Goal: Task Accomplishment & Management: Use online tool/utility

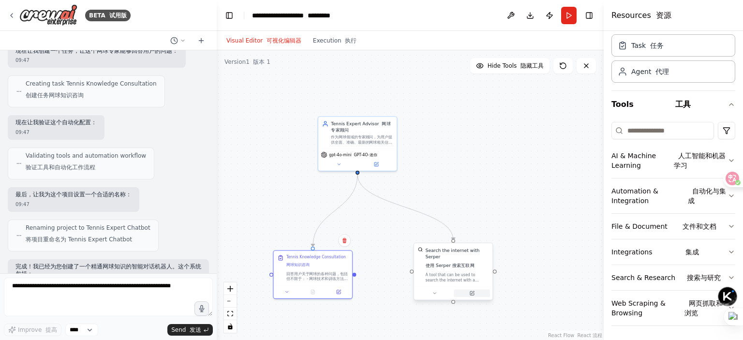
click at [475, 295] on button at bounding box center [472, 293] width 36 height 8
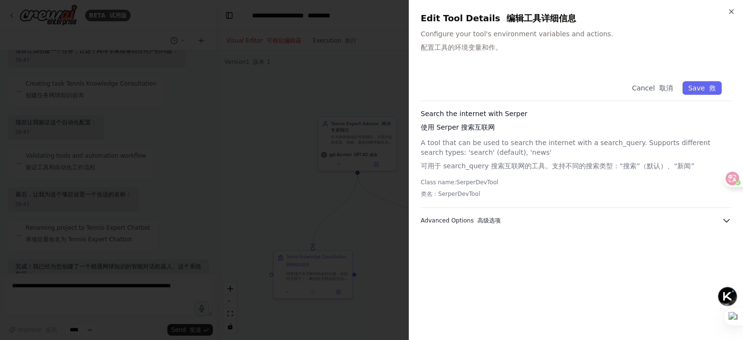
click at [623, 222] on button "Advanced Options 高级选项" at bounding box center [576, 221] width 311 height 10
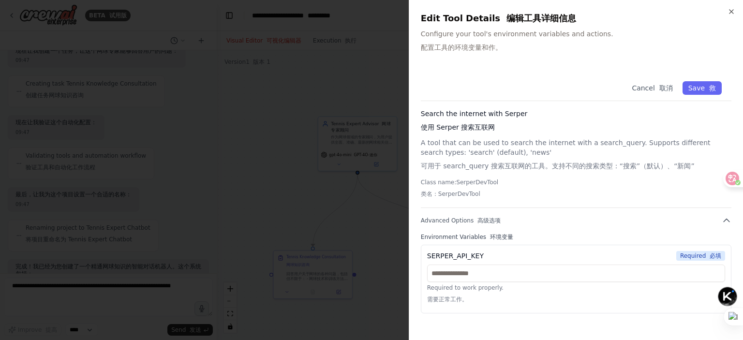
click at [586, 283] on div "Required to work properly. 需要正常工作。" at bounding box center [576, 286] width 298 height 43
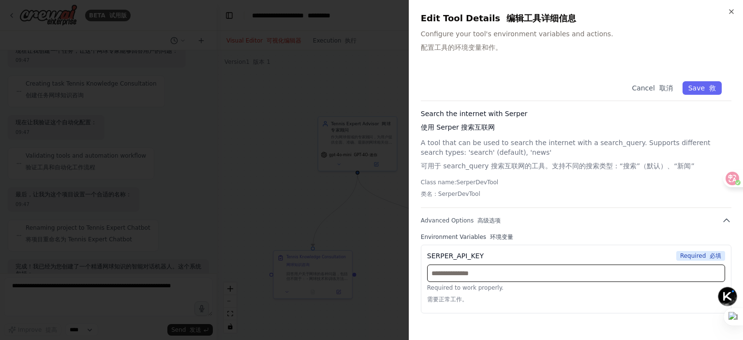
click at [590, 274] on input "text" at bounding box center [576, 273] width 298 height 17
paste input "**********"
type input "**********"
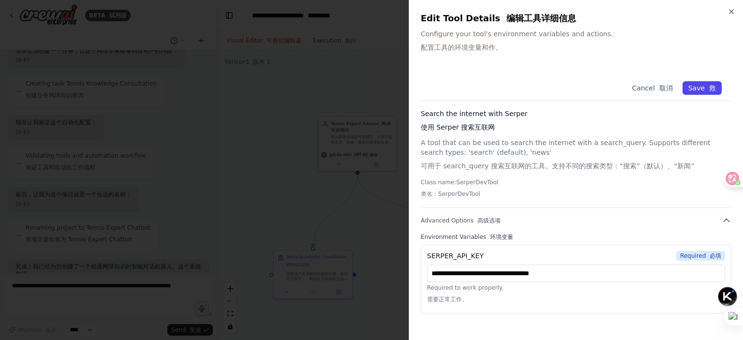
click at [700, 87] on button "Save 救" at bounding box center [702, 88] width 39 height 14
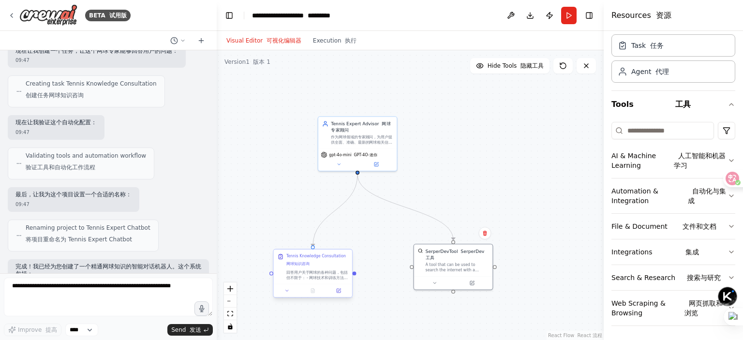
click at [340, 296] on div at bounding box center [313, 290] width 78 height 13
click at [341, 293] on button at bounding box center [339, 291] width 22 height 8
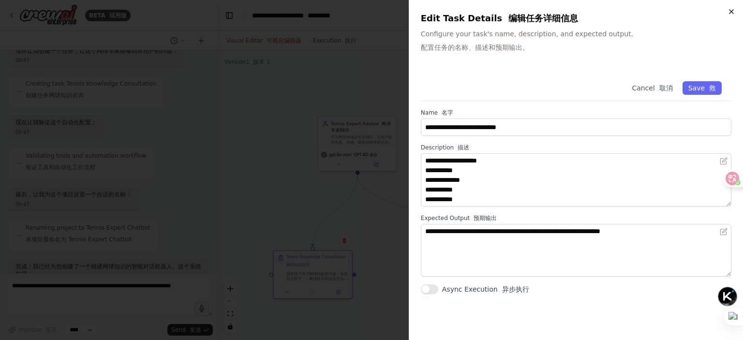
click at [733, 10] on icon "button" at bounding box center [732, 12] width 4 height 4
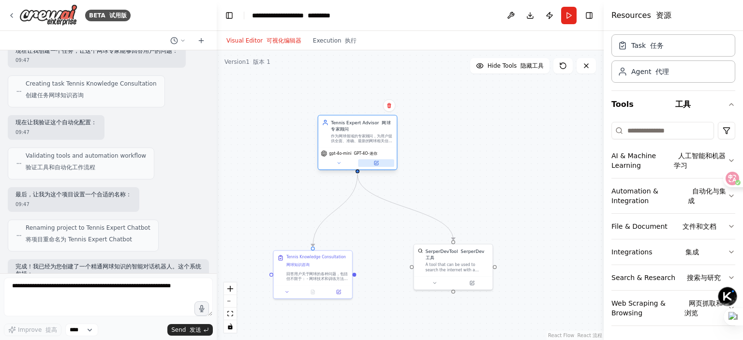
click at [375, 166] on button at bounding box center [376, 163] width 36 height 8
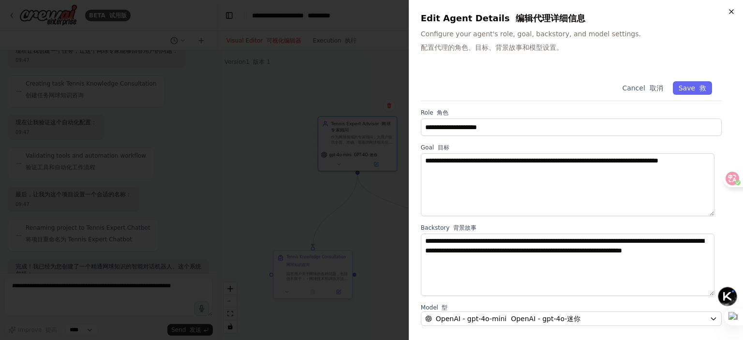
click at [733, 13] on icon "button" at bounding box center [732, 12] width 8 height 8
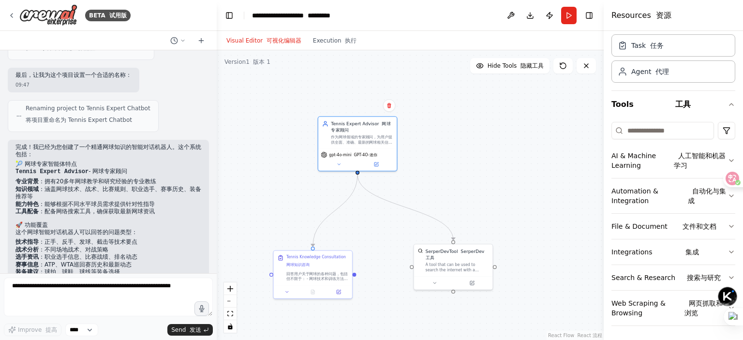
scroll to position [581, 0]
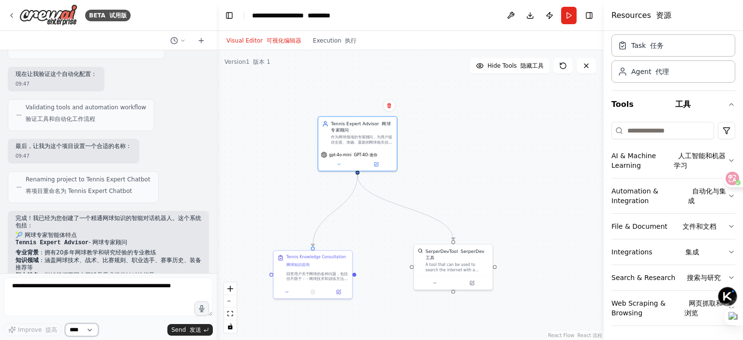
click at [80, 329] on select "****" at bounding box center [81, 330] width 33 height 13
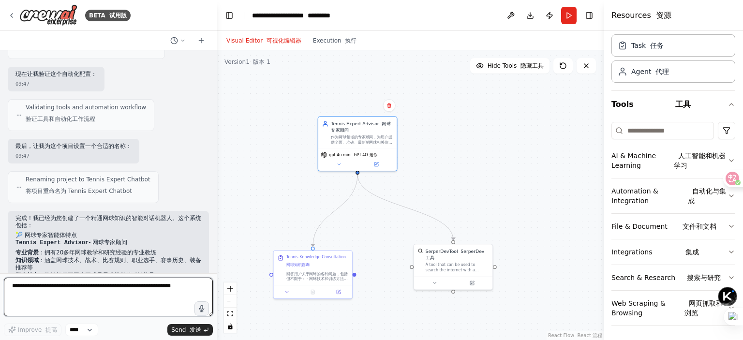
click at [123, 308] on textarea at bounding box center [108, 297] width 209 height 39
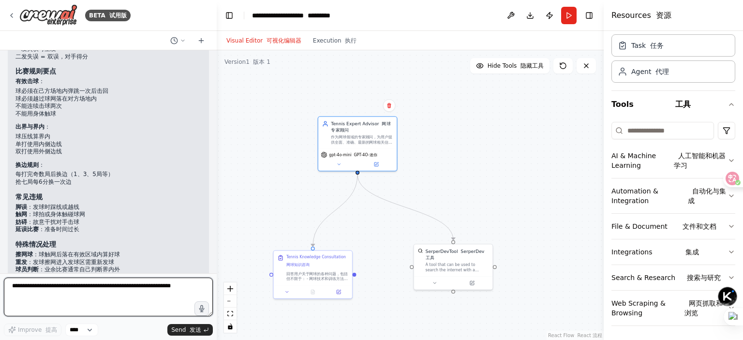
scroll to position [1403, 0]
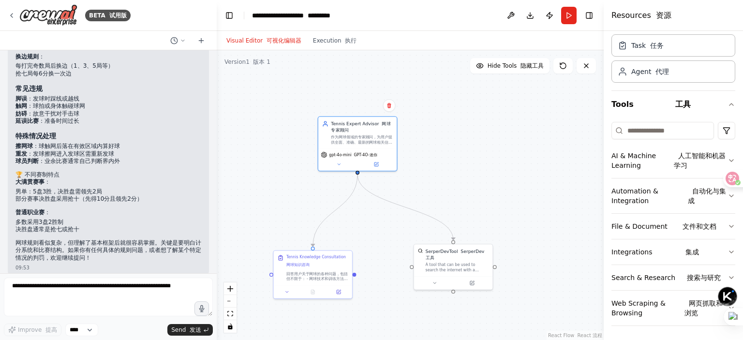
click at [5, 11] on div "BETA 试用版" at bounding box center [108, 15] width 217 height 31
click at [8, 12] on icon at bounding box center [12, 16] width 8 height 8
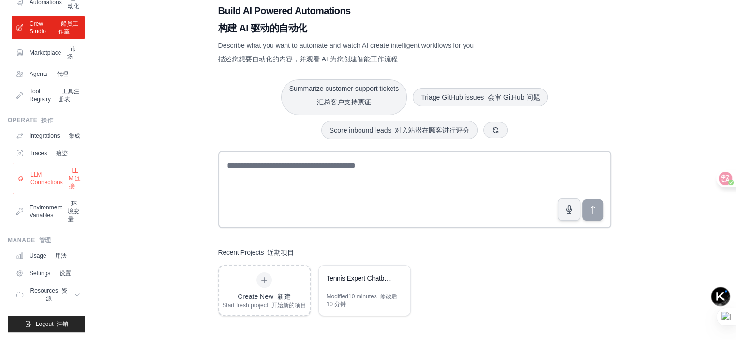
scroll to position [97, 0]
click at [55, 194] on link "LLM Connections LLM 连接" at bounding box center [49, 178] width 73 height 31
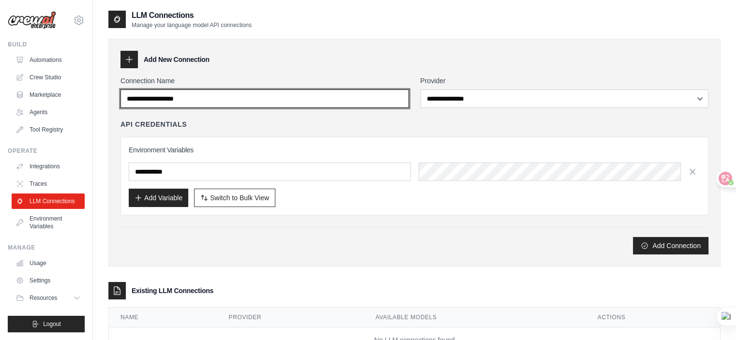
click at [270, 97] on input "Connection Name" at bounding box center [264, 99] width 288 height 18
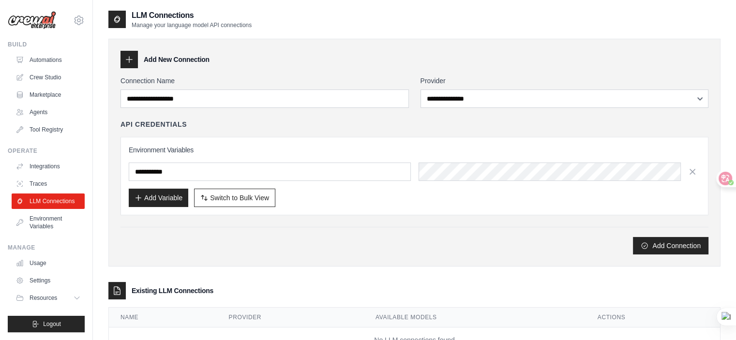
click at [124, 58] on div at bounding box center [128, 59] width 17 height 17
click at [130, 59] on icon at bounding box center [129, 60] width 6 height 6
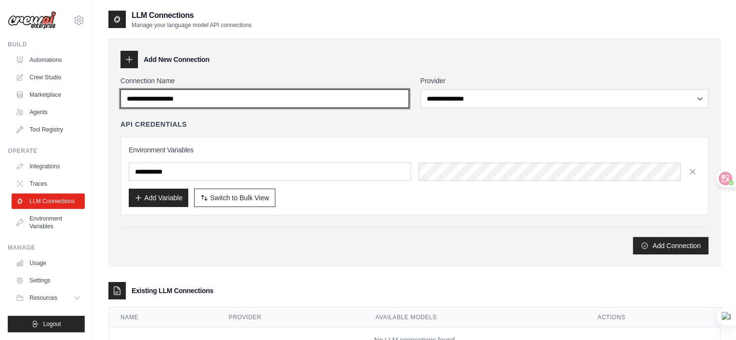
click at [208, 90] on input "Connection Name" at bounding box center [264, 99] width 288 height 18
click at [229, 97] on input "Connection Name" at bounding box center [264, 99] width 288 height 18
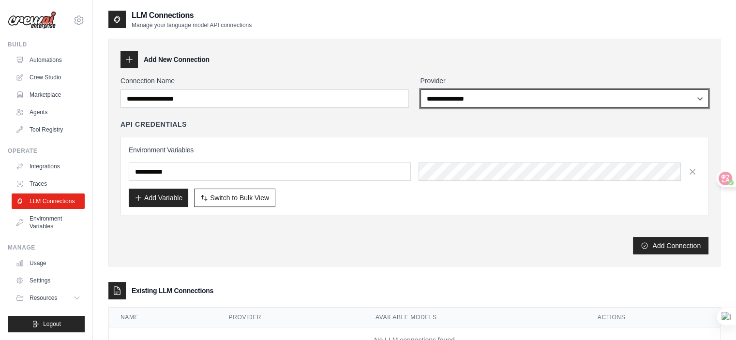
click at [465, 101] on select "**********" at bounding box center [564, 99] width 288 height 18
select select "******"
click at [420, 90] on select "**********" at bounding box center [564, 99] width 288 height 18
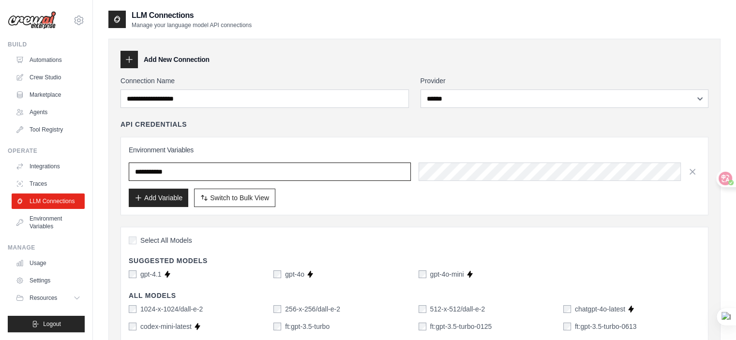
click at [307, 176] on input "text" at bounding box center [270, 172] width 282 height 18
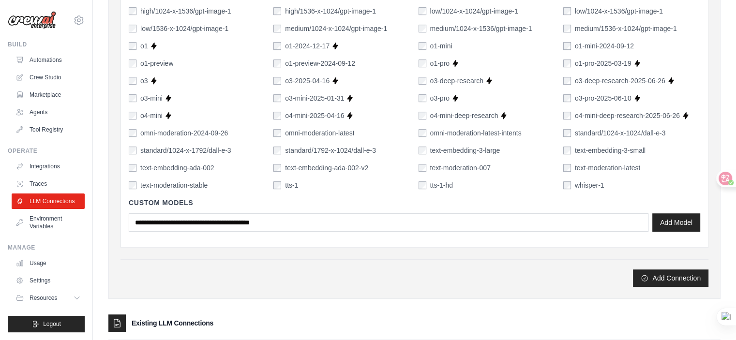
scroll to position [698, 0]
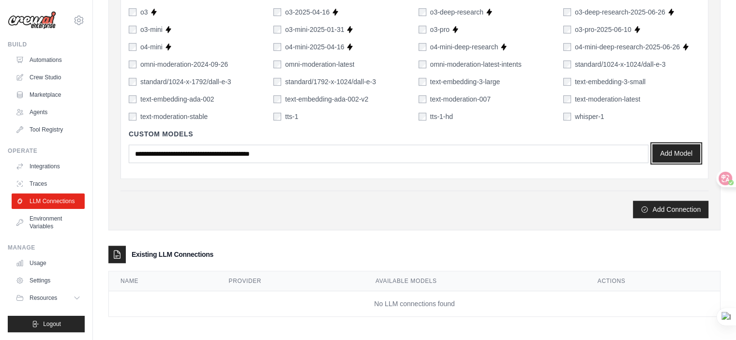
click at [669, 150] on button "Add Model" at bounding box center [676, 153] width 48 height 18
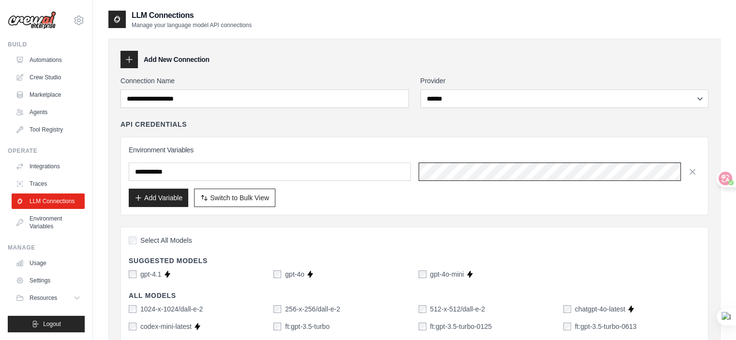
scroll to position [0, 96]
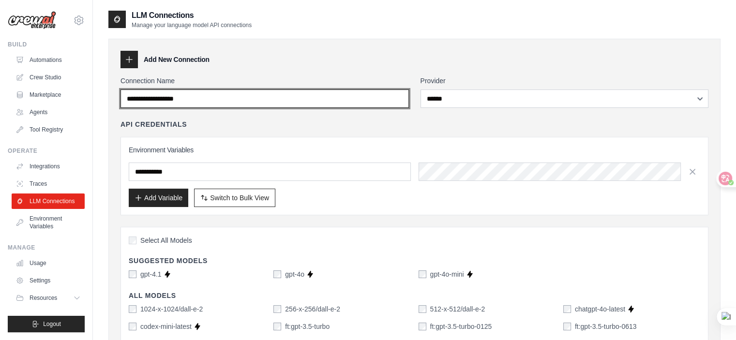
click at [339, 93] on input "Connection Name" at bounding box center [264, 99] width 288 height 18
type input "*"
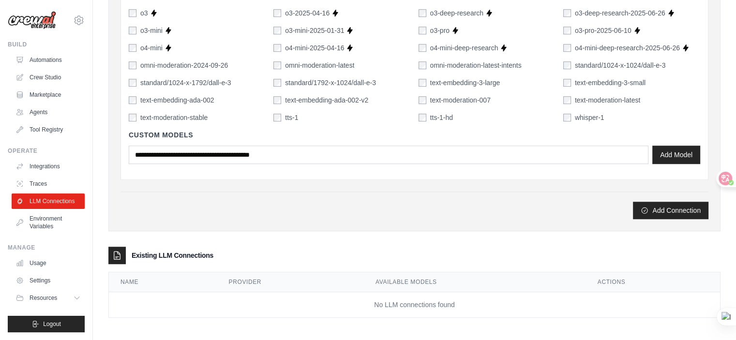
scroll to position [698, 0]
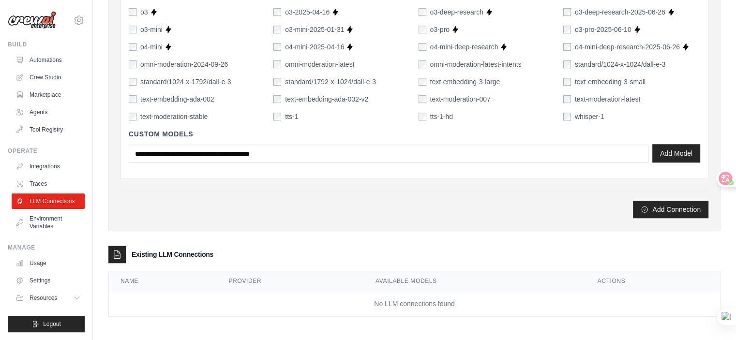
type input "**********"
click at [657, 149] on button "Add Model" at bounding box center [676, 153] width 48 height 18
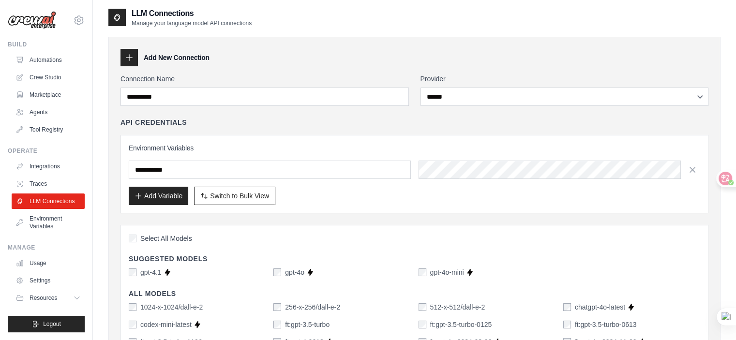
scroll to position [0, 0]
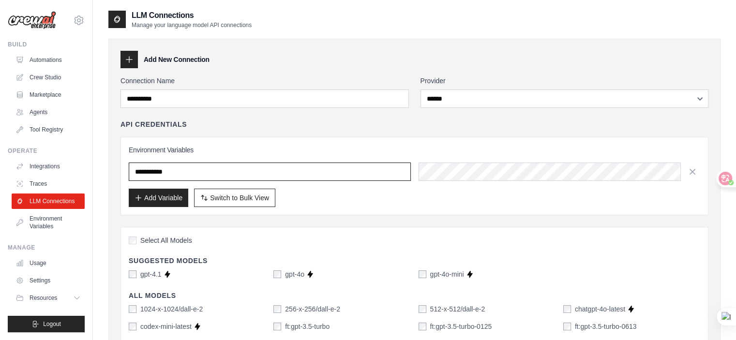
click at [357, 173] on input "text" at bounding box center [270, 172] width 282 height 18
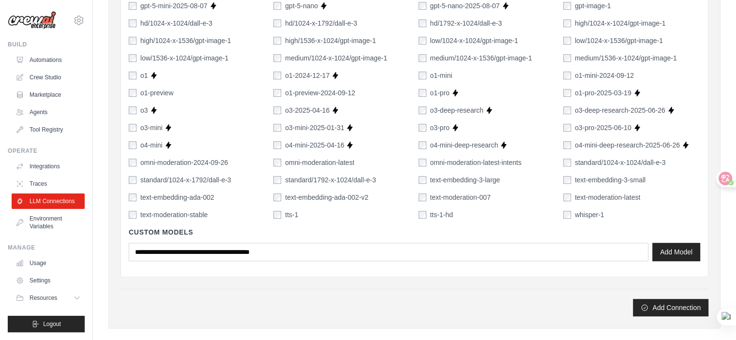
scroll to position [629, 0]
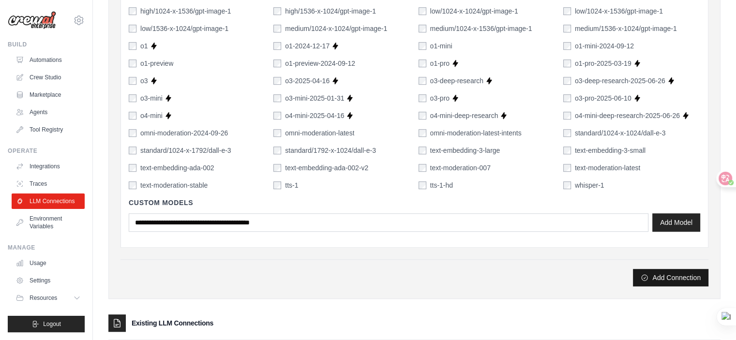
click at [670, 280] on button "Add Connection" at bounding box center [670, 277] width 75 height 17
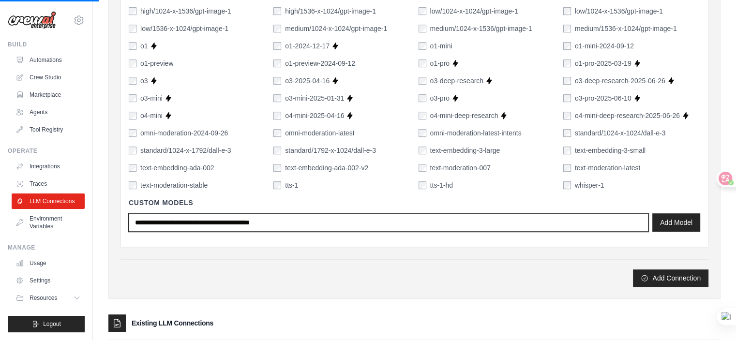
click at [475, 225] on input "text" at bounding box center [389, 222] width 520 height 18
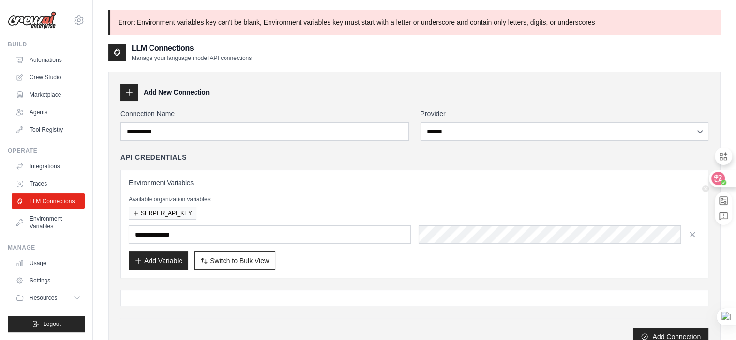
click at [720, 180] on icon at bounding box center [718, 179] width 8 height 8
click at [722, 179] on icon at bounding box center [718, 179] width 10 height 10
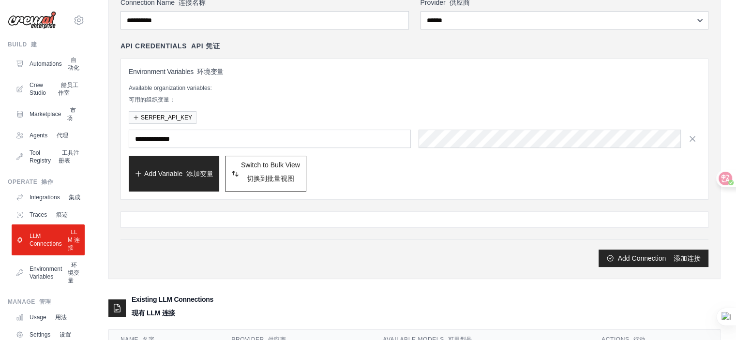
scroll to position [145, 0]
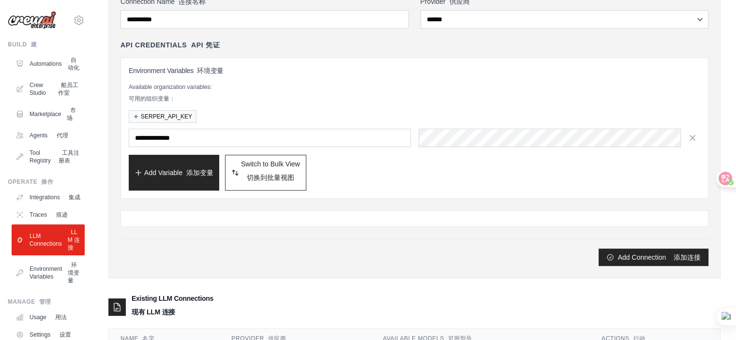
click at [337, 211] on div at bounding box center [414, 218] width 588 height 16
click at [341, 216] on div at bounding box center [414, 218] width 588 height 16
click at [369, 221] on div at bounding box center [414, 218] width 588 height 16
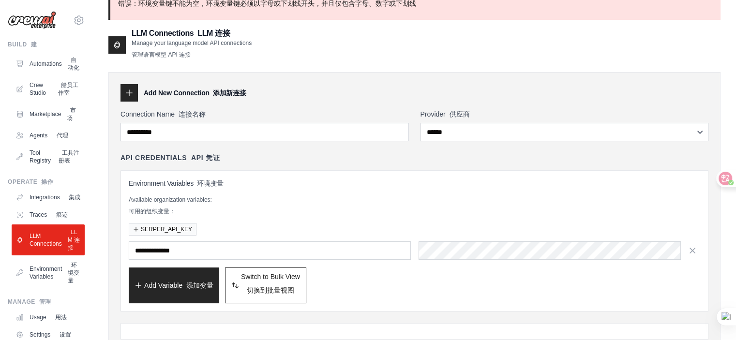
scroll to position [97, 0]
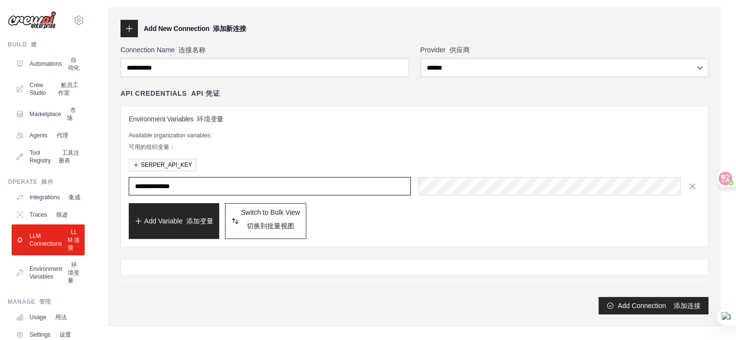
click at [235, 188] on input "**********" at bounding box center [270, 186] width 282 height 18
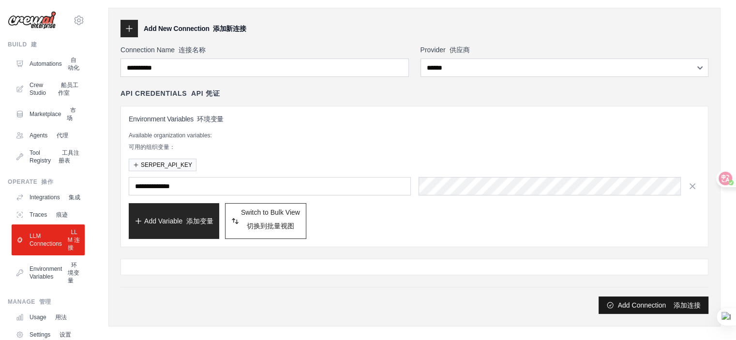
click at [619, 305] on button "Add Connection 添加连接" at bounding box center [654, 305] width 110 height 17
click at [271, 227] on font "切换到批量视图" at bounding box center [270, 226] width 47 height 8
type textarea "**********"
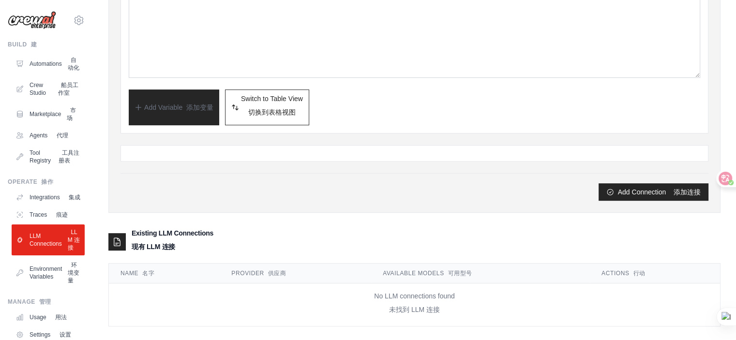
scroll to position [310, 0]
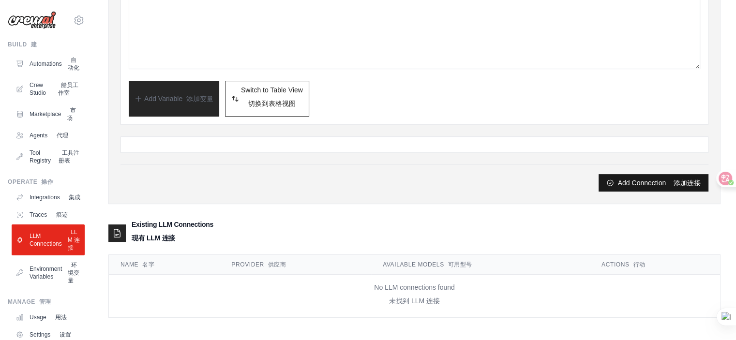
click at [643, 177] on button "Add Connection 添加连接" at bounding box center [654, 182] width 110 height 17
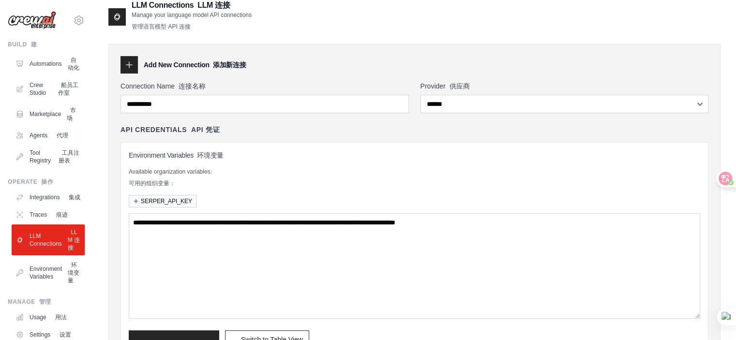
scroll to position [117, 0]
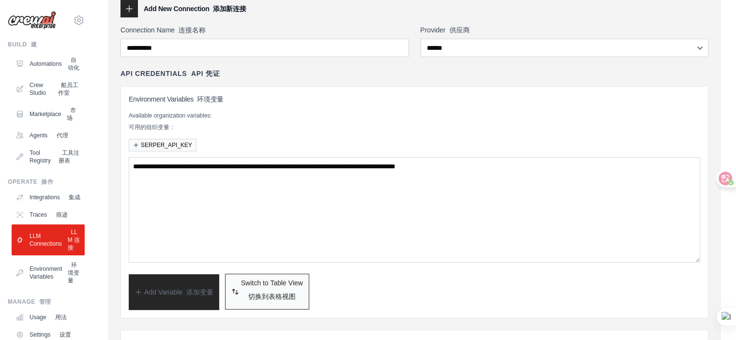
click at [270, 287] on span "Switch to Table View 切换到表格视图" at bounding box center [272, 291] width 62 height 27
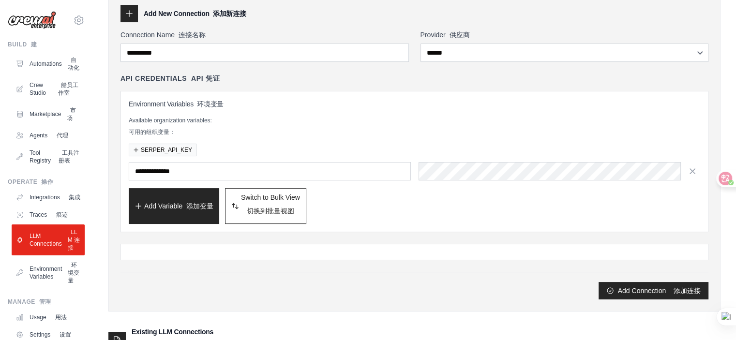
scroll to position [48, 0]
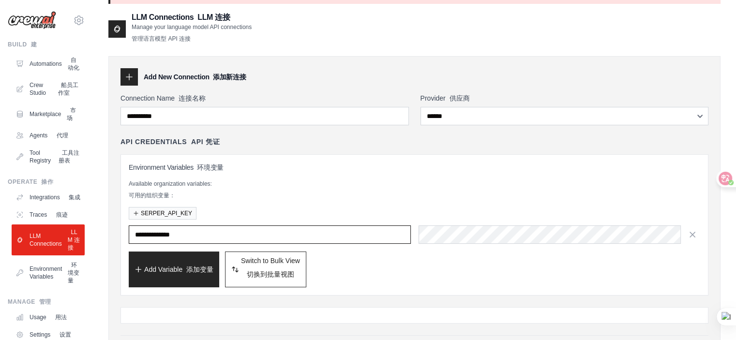
click at [296, 234] on input "**********" at bounding box center [270, 234] width 282 height 18
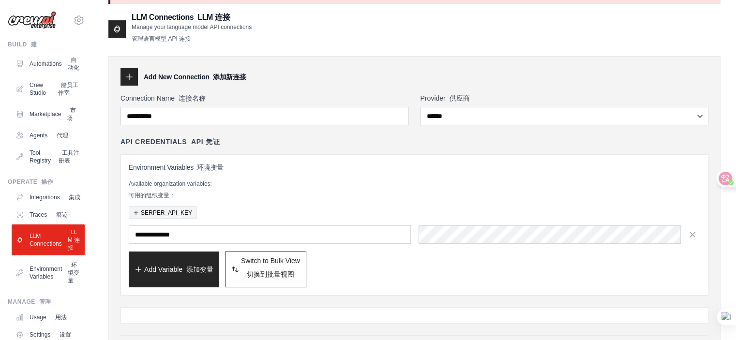
click at [174, 210] on button "SERPER_API_KEY" at bounding box center [163, 213] width 68 height 13
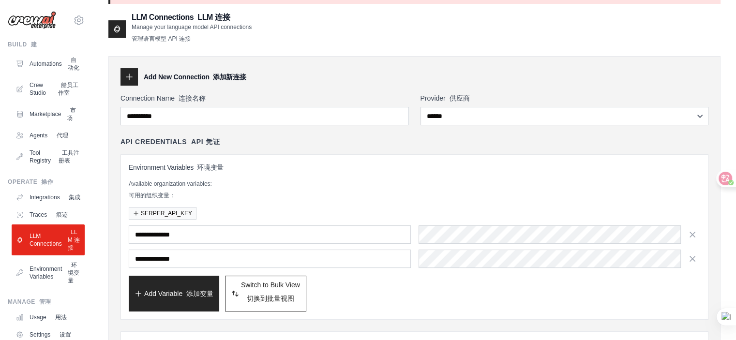
click at [279, 199] on p "Available organization variables: 可用的组织变量：" at bounding box center [414, 191] width 571 height 23
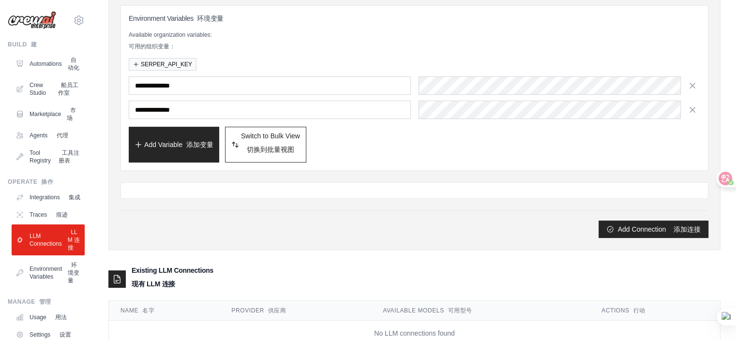
scroll to position [244, 0]
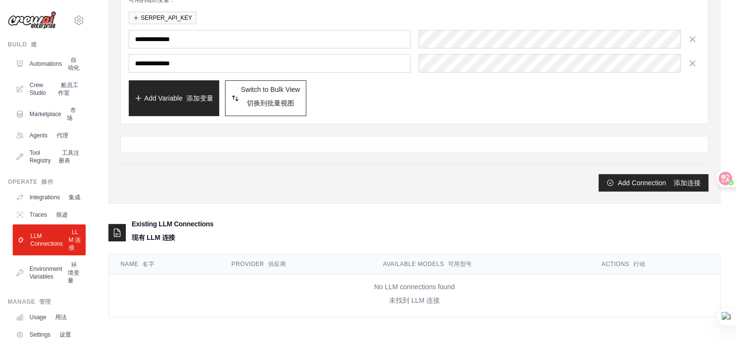
click at [61, 255] on link "LLM Connections LLM 连接" at bounding box center [49, 240] width 73 height 31
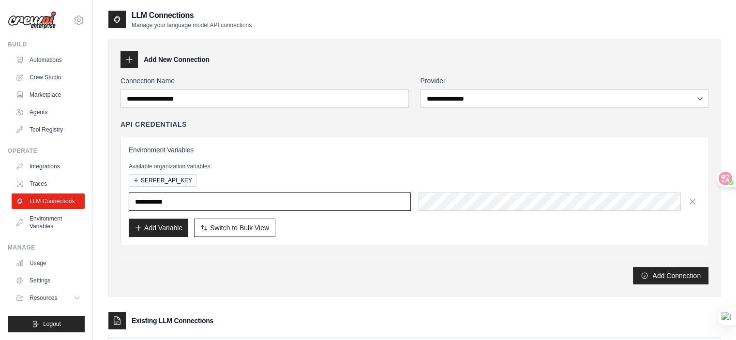
click at [378, 193] on input "text" at bounding box center [270, 202] width 282 height 18
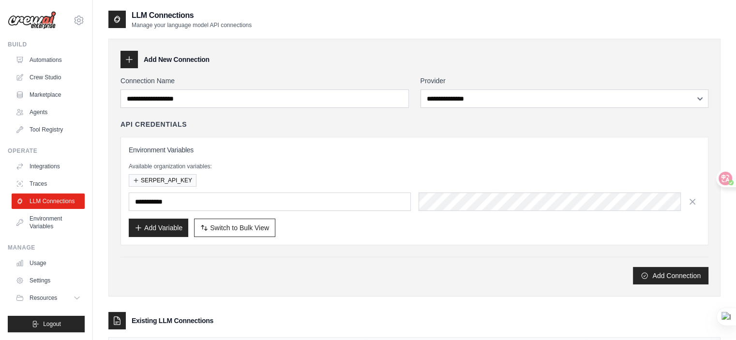
click at [350, 255] on div "**********" at bounding box center [414, 180] width 588 height 209
click at [44, 61] on link "Automations" at bounding box center [49, 59] width 73 height 15
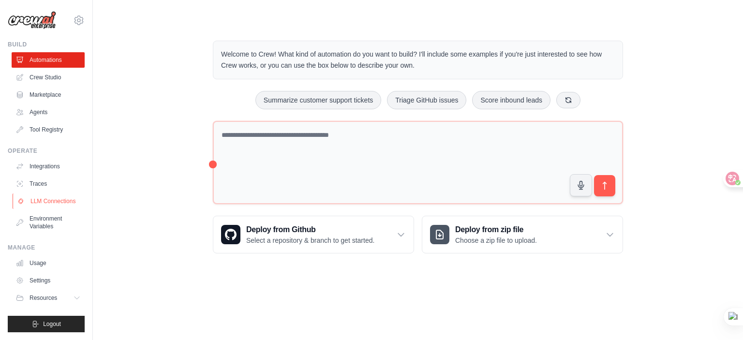
click at [50, 203] on link "LLM Connections" at bounding box center [49, 201] width 73 height 15
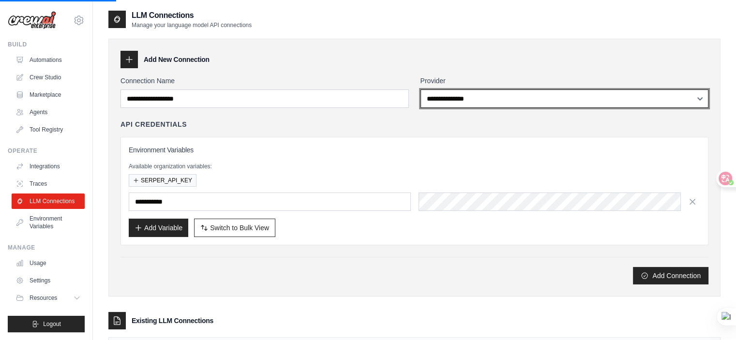
click at [702, 100] on select "**********" at bounding box center [564, 99] width 288 height 18
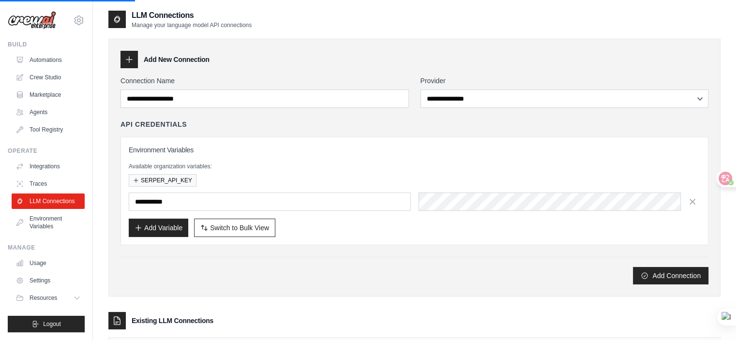
click at [343, 126] on div "API Credentials" at bounding box center [414, 125] width 588 height 10
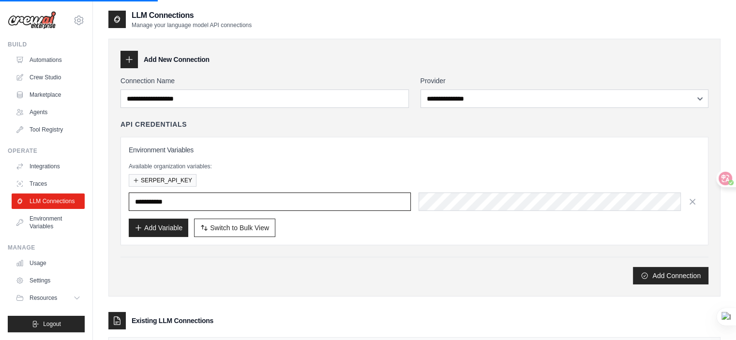
click at [252, 205] on input "text" at bounding box center [270, 202] width 282 height 18
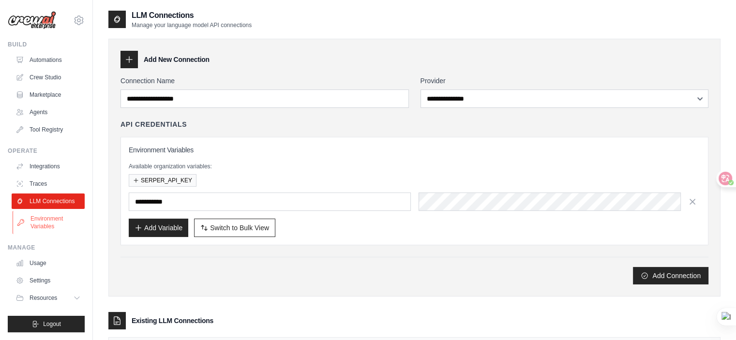
click at [58, 224] on link "Environment Variables" at bounding box center [49, 222] width 73 height 23
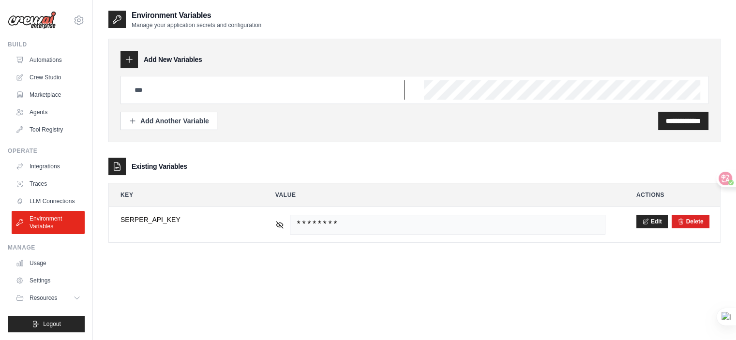
click at [294, 96] on input "text" at bounding box center [267, 89] width 276 height 19
paste input "**********"
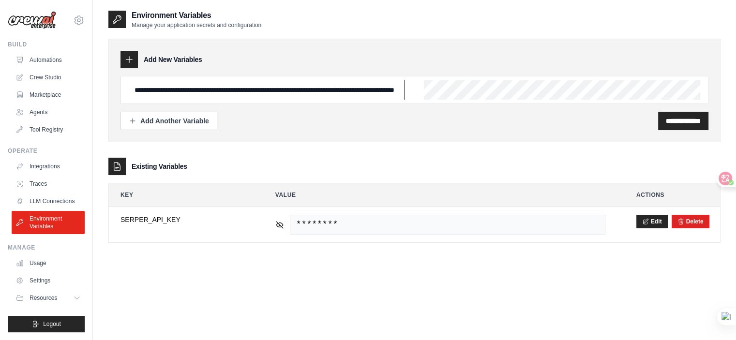
scroll to position [0, 143]
type input "**********"
click at [388, 90] on div "**********" at bounding box center [414, 90] width 588 height 28
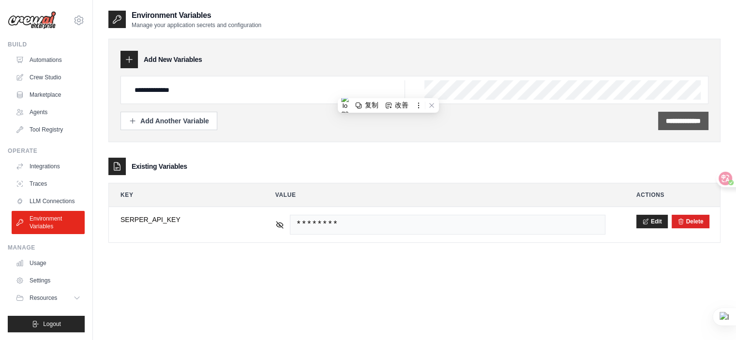
click at [668, 120] on input "**********" at bounding box center [683, 121] width 35 height 10
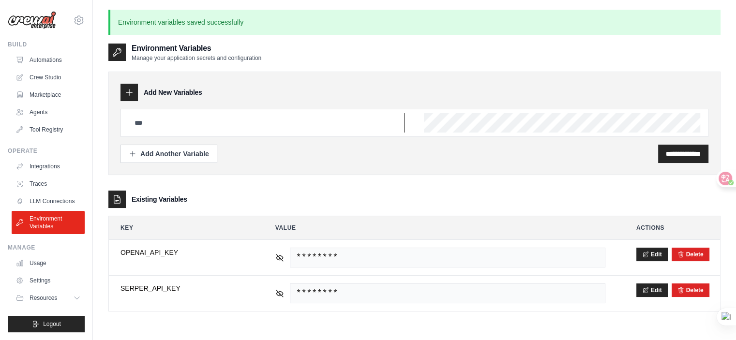
click at [225, 119] on input "text" at bounding box center [267, 122] width 276 height 19
click at [323, 122] on input "text" at bounding box center [267, 122] width 276 height 19
click at [353, 163] on div "**********" at bounding box center [414, 124] width 612 height 104
click at [195, 153] on div "Add Another Variable" at bounding box center [169, 154] width 80 height 10
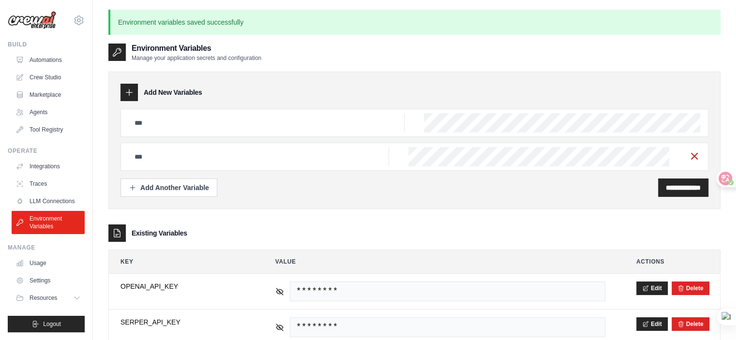
click at [692, 158] on line "button" at bounding box center [694, 156] width 6 height 6
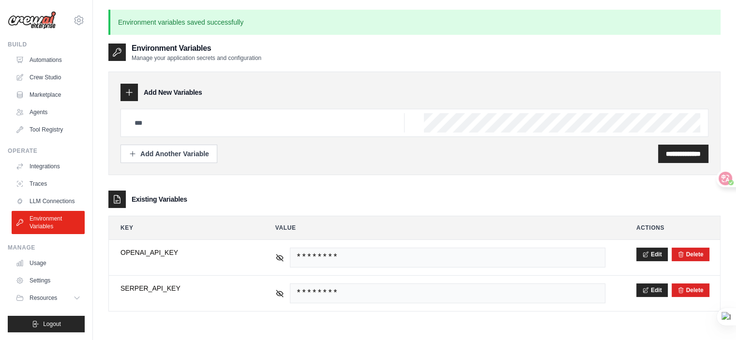
click at [279, 111] on div at bounding box center [414, 123] width 588 height 28
click at [285, 117] on input "text" at bounding box center [267, 122] width 276 height 19
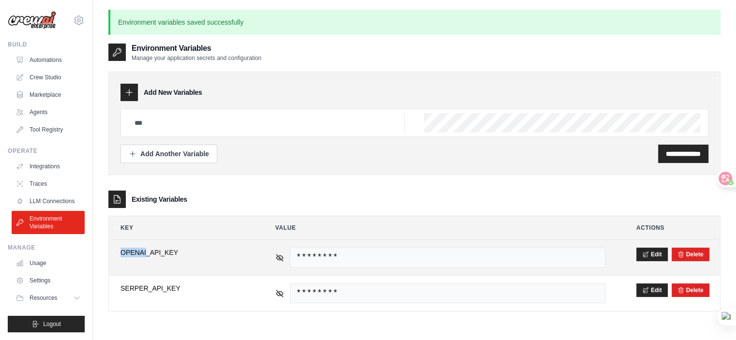
drag, startPoint x: 118, startPoint y: 252, endPoint x: 147, endPoint y: 254, distance: 29.1
click at [147, 254] on td "**********" at bounding box center [182, 257] width 147 height 35
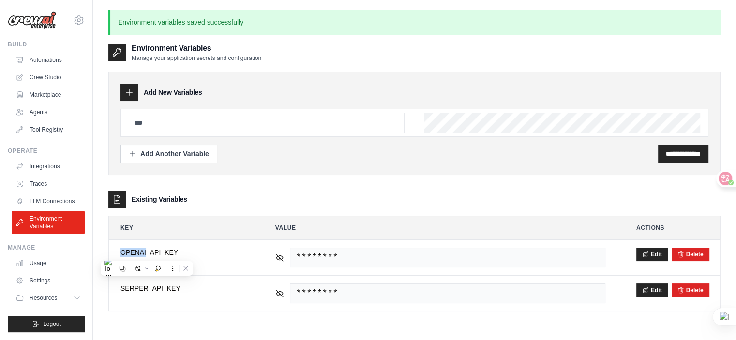
copy span "OPENAI"
click at [269, 114] on input "text" at bounding box center [267, 122] width 276 height 19
paste input "**********"
type input "**********"
click at [674, 150] on input "**********" at bounding box center [683, 154] width 35 height 10
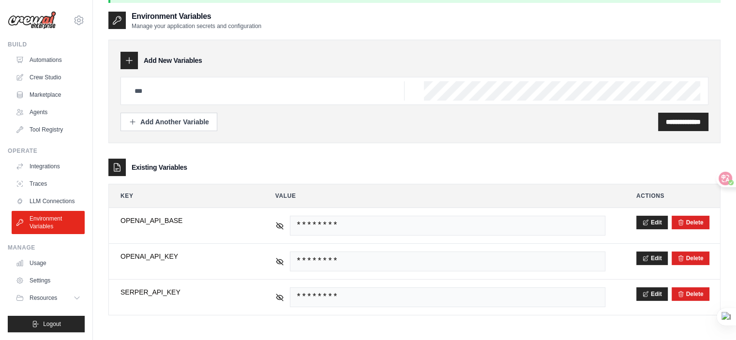
scroll to position [48, 0]
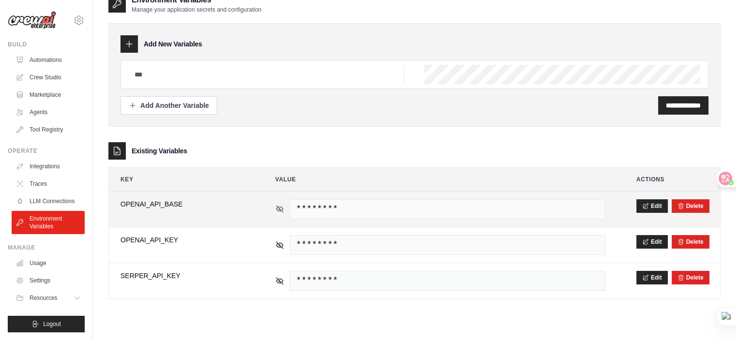
click at [276, 209] on icon at bounding box center [279, 209] width 9 height 9
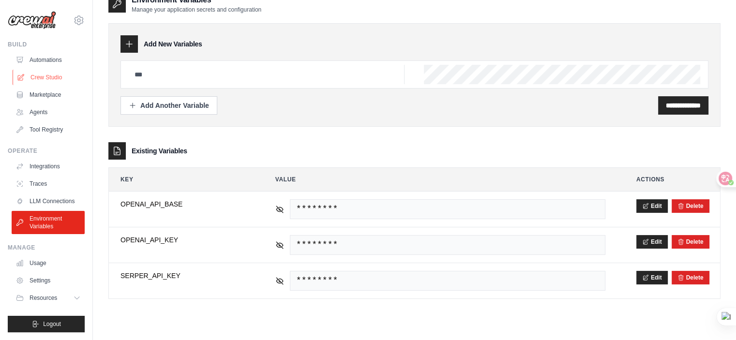
click at [60, 77] on link "Crew Studio" at bounding box center [49, 77] width 73 height 15
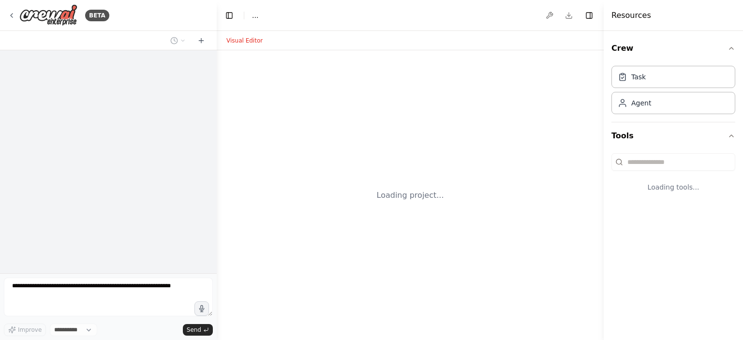
select select "****"
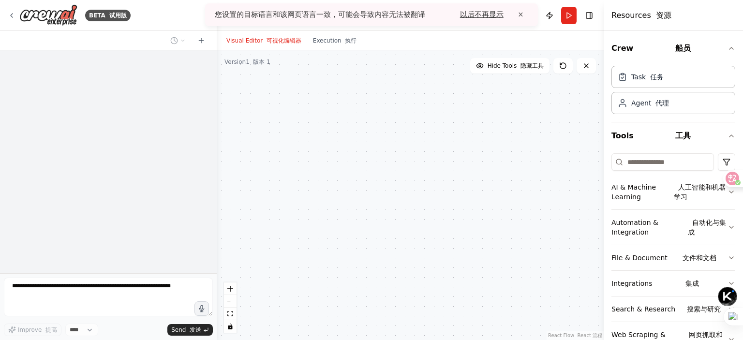
click at [479, 16] on div "以后不再显示" at bounding box center [482, 14] width 44 height 9
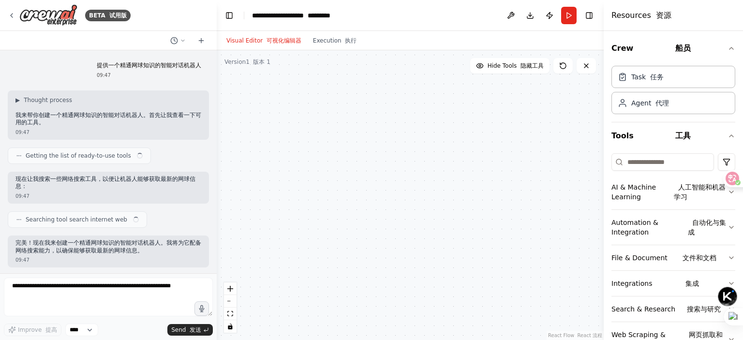
scroll to position [1121, 0]
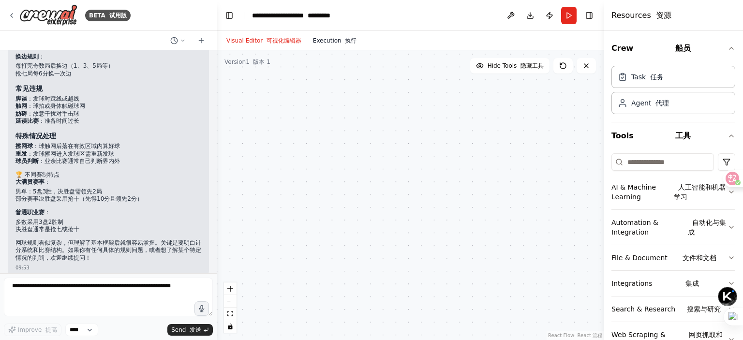
click at [347, 42] on font "执行" at bounding box center [351, 40] width 12 height 7
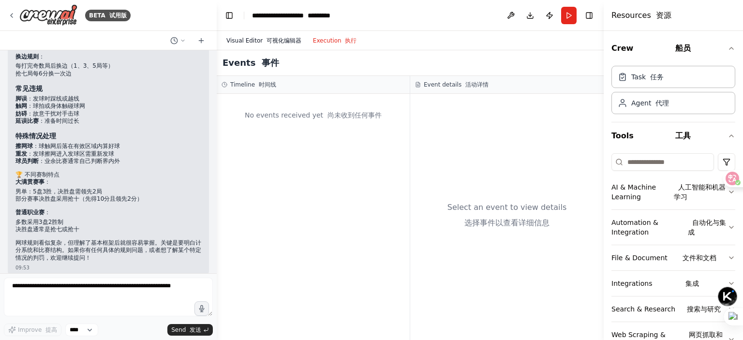
click at [271, 40] on font "可视化编辑器" at bounding box center [284, 40] width 35 height 7
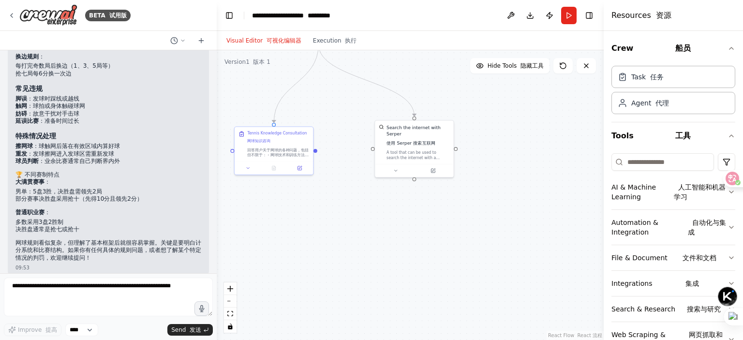
drag, startPoint x: 440, startPoint y: 181, endPoint x: 532, endPoint y: 290, distance: 142.5
click at [532, 289] on div ".deletable-edge-delete-btn { width: 20px; height: 20px; border: 0px solid #ffff…" at bounding box center [410, 195] width 387 height 290
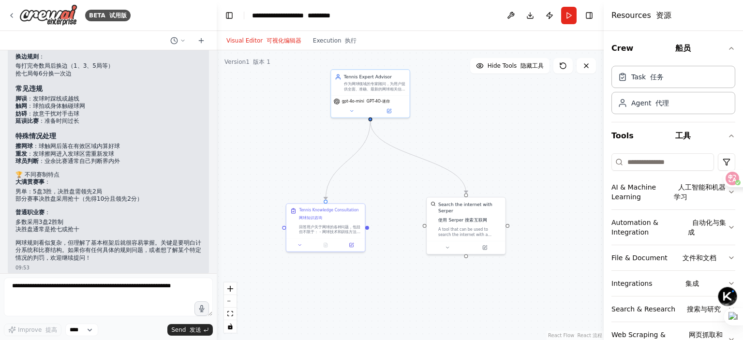
drag, startPoint x: 569, startPoint y: 190, endPoint x: 586, endPoint y: 244, distance: 56.9
click at [586, 244] on div ".deletable-edge-delete-btn { width: 20px; height: 20px; border: 0px solid #ffff…" at bounding box center [410, 195] width 387 height 290
click at [569, 17] on button "Run" at bounding box center [568, 15] width 15 height 17
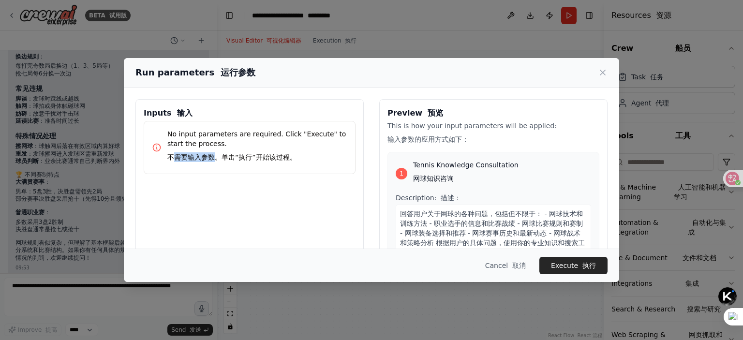
drag, startPoint x: 172, startPoint y: 155, endPoint x: 218, endPoint y: 155, distance: 46.0
click at [218, 155] on font "不需要输入参数。单击“执行”开始该过程。" at bounding box center [231, 157] width 129 height 8
click at [186, 157] on font "不需要输入参数。单击“执行”开始该过程。" at bounding box center [231, 157] width 129 height 8
drag, startPoint x: 219, startPoint y: 158, endPoint x: 289, endPoint y: 158, distance: 69.7
click at [289, 158] on font "不需要输入参数。单击“执行”开始该过程。" at bounding box center [231, 157] width 129 height 8
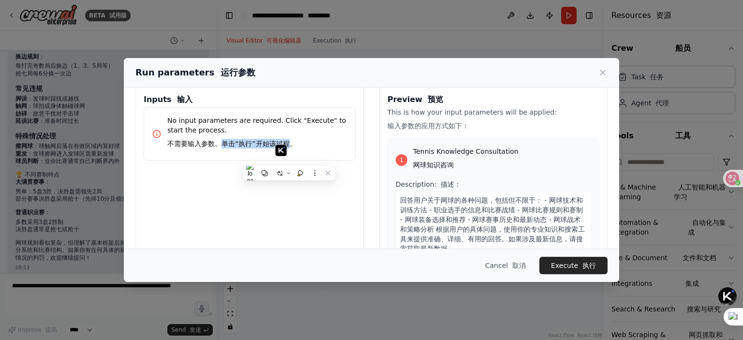
scroll to position [0, 0]
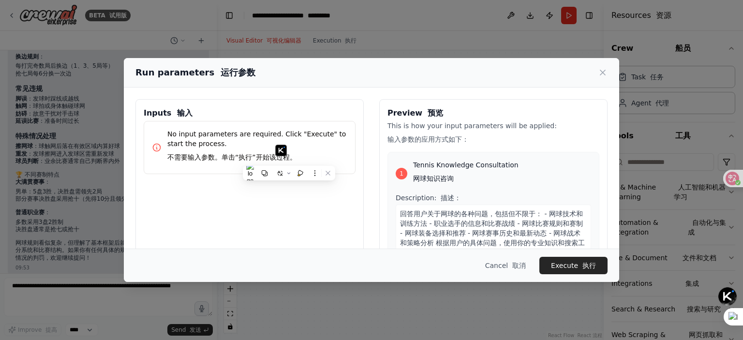
click at [332, 134] on p "No input parameters are required. Click "Execute" to start the process. 不需要输入参数…" at bounding box center [257, 147] width 180 height 37
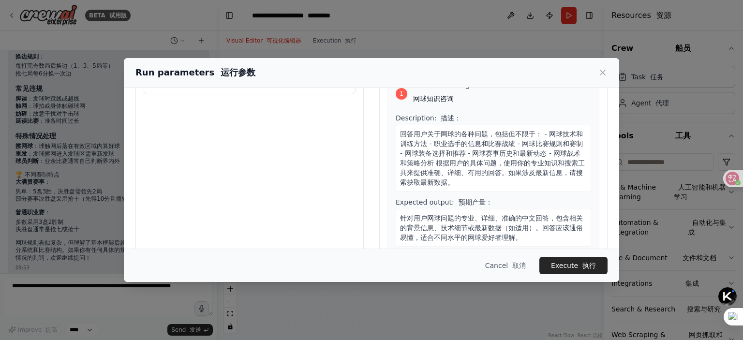
scroll to position [104, 0]
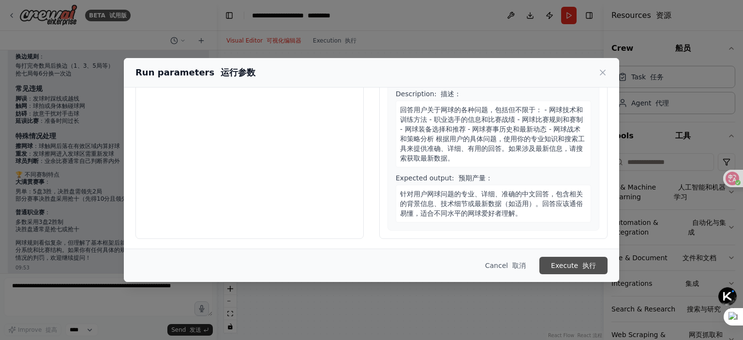
click at [561, 271] on button "Execute 执行" at bounding box center [573, 265] width 68 height 17
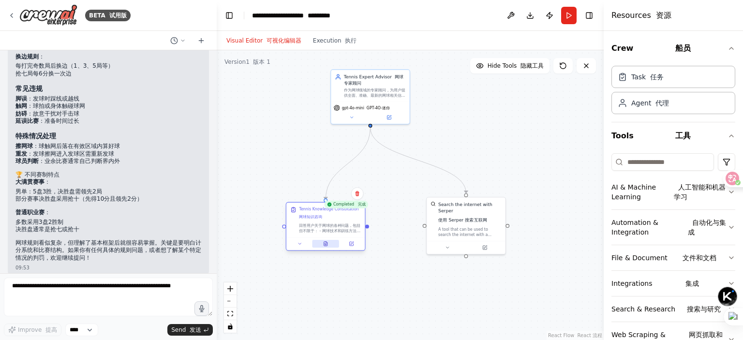
click at [323, 246] on button at bounding box center [325, 244] width 27 height 8
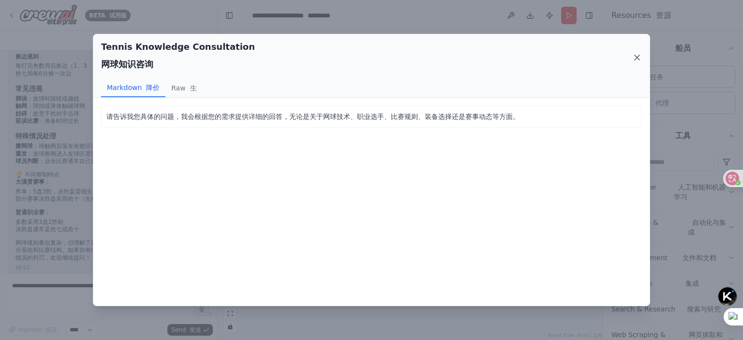
click at [633, 56] on icon at bounding box center [637, 58] width 10 height 10
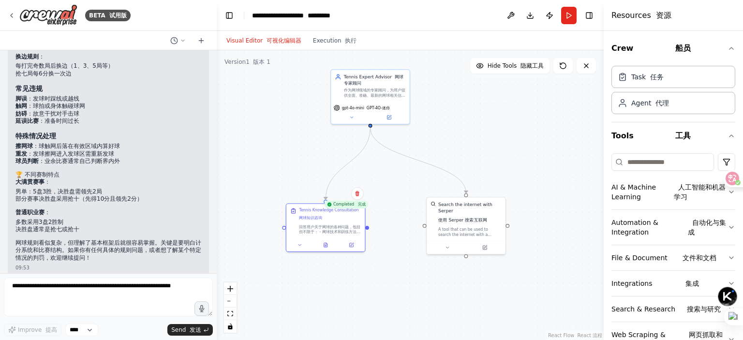
click at [324, 46] on button "Execution 执行" at bounding box center [335, 41] width 56 height 12
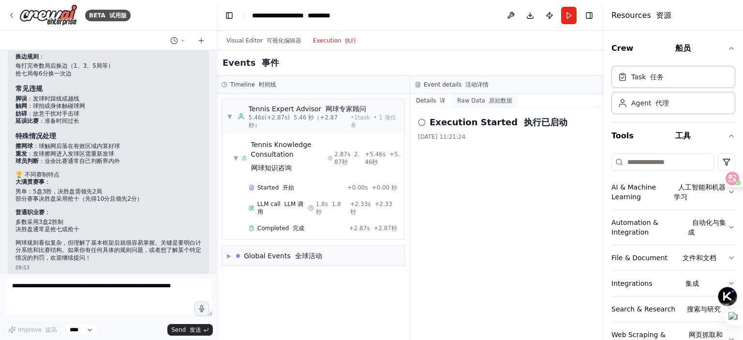
click at [476, 101] on button "Raw Data 原始数据" at bounding box center [484, 101] width 66 height 14
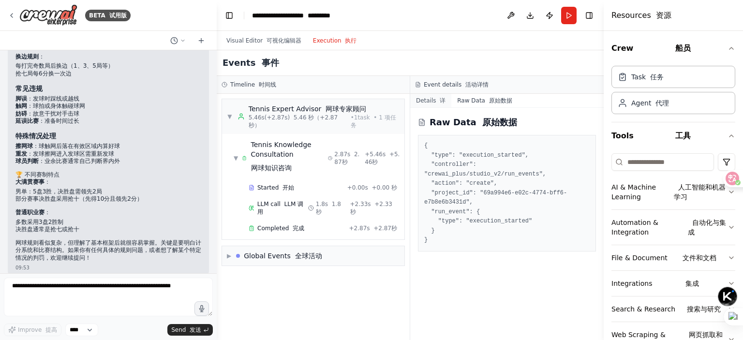
click at [426, 103] on button "Details 详" at bounding box center [430, 101] width 41 height 14
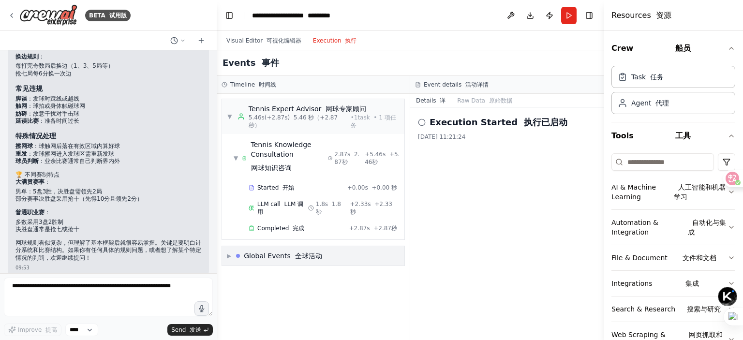
click at [230, 252] on span "▶" at bounding box center [229, 256] width 4 height 8
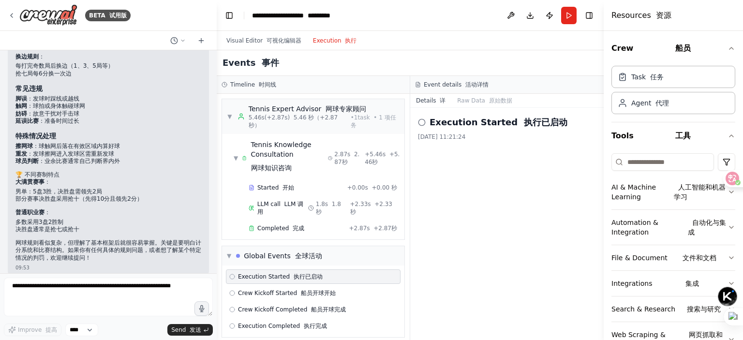
click at [425, 101] on button "Details 详" at bounding box center [430, 101] width 41 height 14
click at [422, 120] on icon at bounding box center [422, 123] width 8 height 8
click at [301, 116] on font "5.46 秒（+2.87 秒）" at bounding box center [293, 121] width 89 height 15
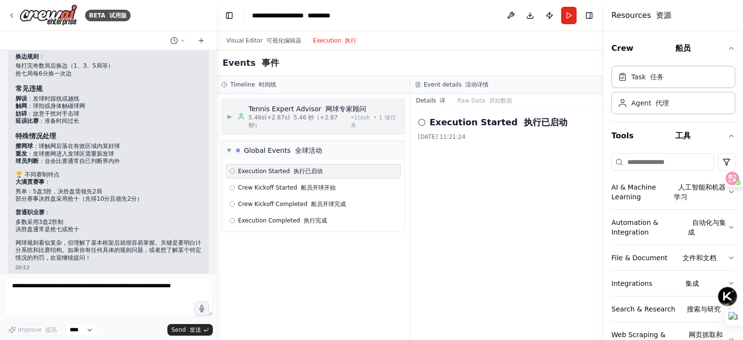
click at [301, 116] on font "5.46 秒（+2.87 秒）" at bounding box center [293, 121] width 89 height 15
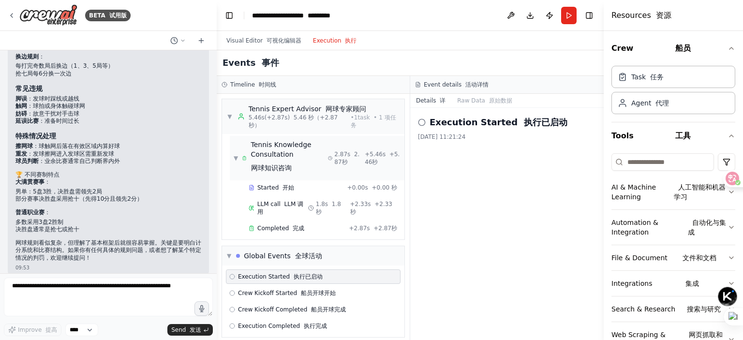
click at [306, 160] on div "Tennis Knowledge Consultation 网球知识咨询" at bounding box center [289, 158] width 77 height 37
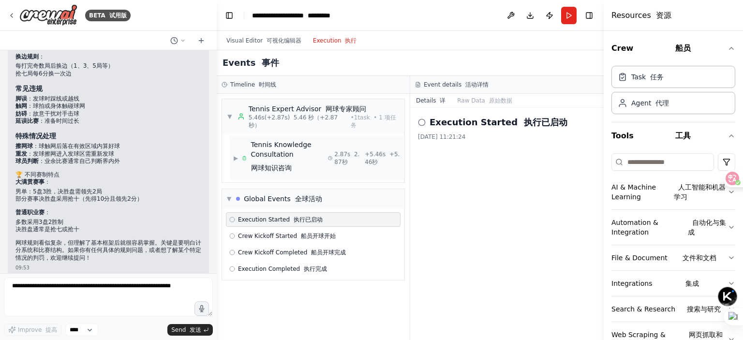
click at [306, 160] on div "Tennis Knowledge Consultation 网球知识咨询" at bounding box center [289, 158] width 77 height 37
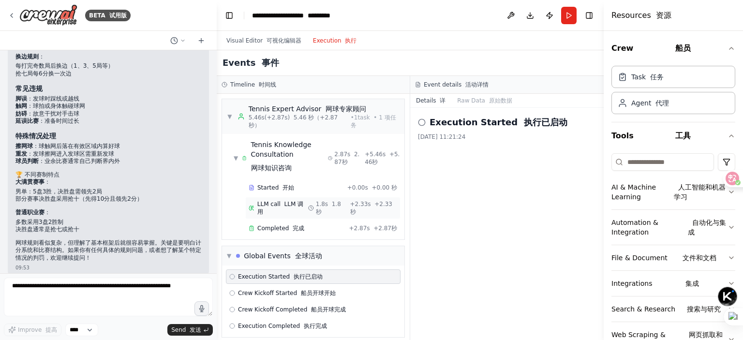
click at [290, 205] on font "LLM 调用" at bounding box center [280, 208] width 46 height 15
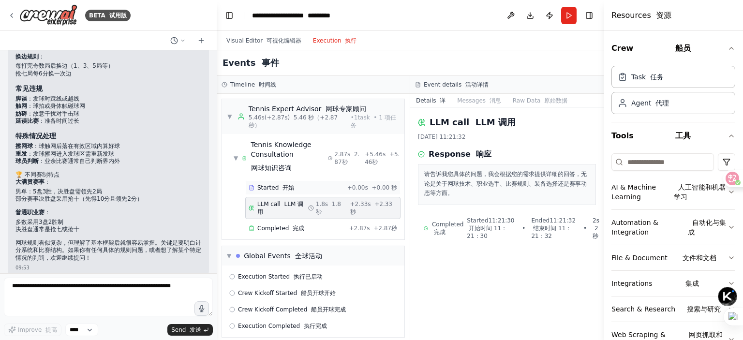
click at [305, 185] on div "Started 开始" at bounding box center [296, 188] width 95 height 8
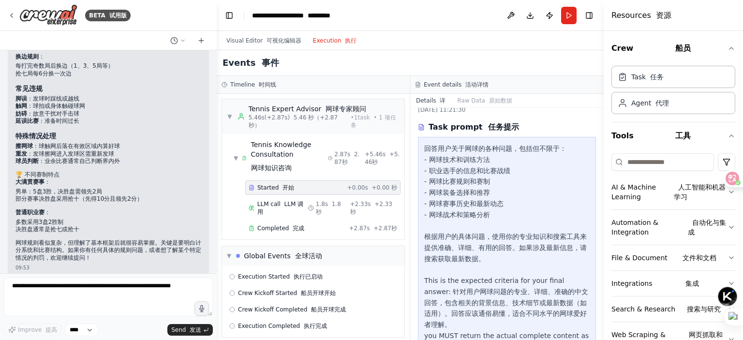
scroll to position [0, 0]
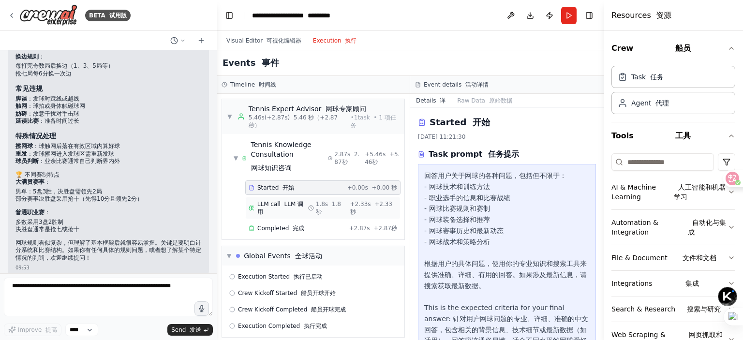
click at [285, 201] on font "LLM 调用" at bounding box center [280, 208] width 46 height 15
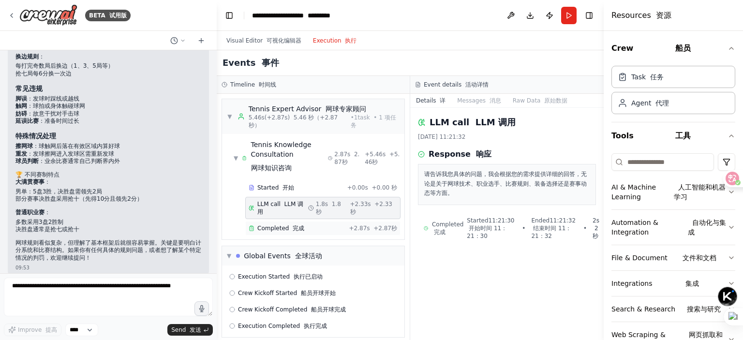
click at [281, 225] on span "Completed 完成" at bounding box center [280, 229] width 47 height 8
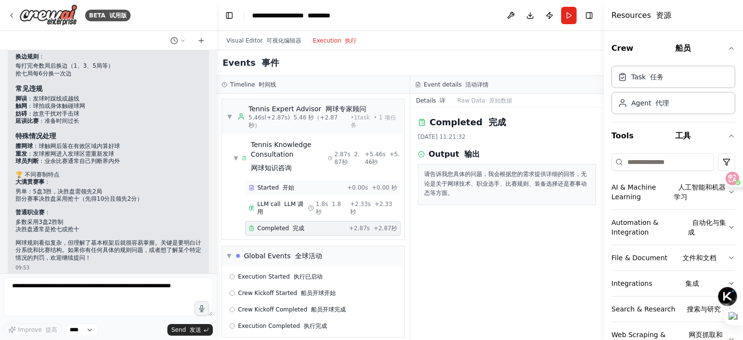
click at [280, 185] on font at bounding box center [281, 187] width 4 height 7
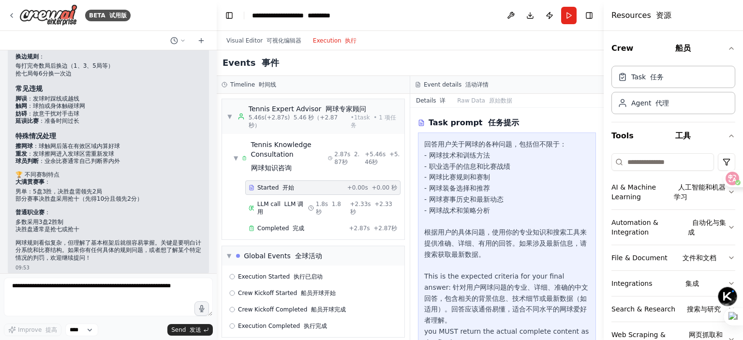
scroll to position [60, 0]
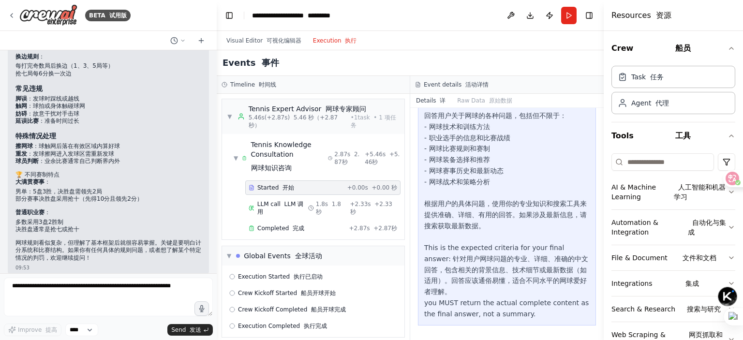
click at [288, 195] on div "Started 开始 + 0.00s +0.00 秒 LLM call LLM 调用 1.8s 1.8秒 + 2.33s +2.33秒 Completed 完…" at bounding box center [317, 208] width 175 height 57
click at [279, 202] on span "LLM call LLM 调用" at bounding box center [282, 207] width 51 height 15
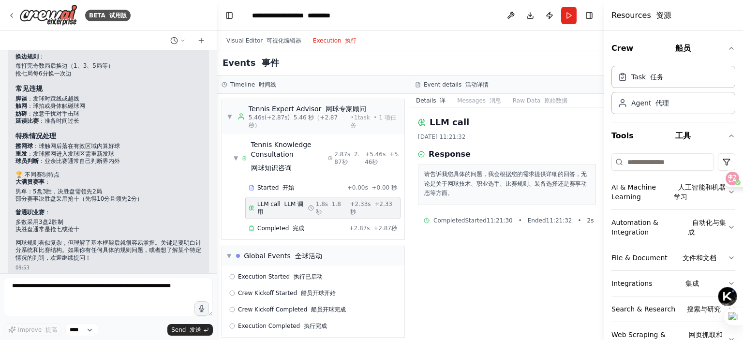
click at [281, 212] on div "Started 开始 + 0.00s +0.00 秒 LLM call LLM 调用 1.8s 1.8秒 + 2.33s +2.33秒 Completed 完…" at bounding box center [317, 208] width 175 height 57
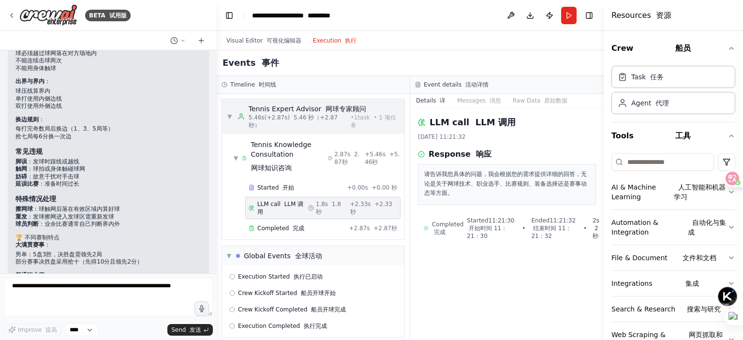
scroll to position [975, 0]
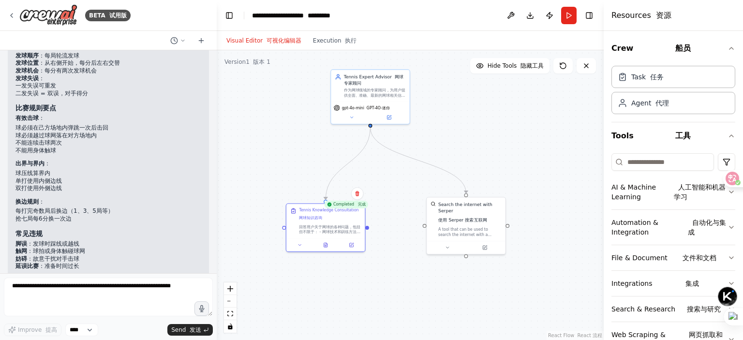
click at [254, 41] on button "Visual Editor 可视化编辑器" at bounding box center [264, 41] width 87 height 12
click at [389, 178] on div ".deletable-edge-delete-btn { width: 20px; height: 20px; border: 0px solid #ffff…" at bounding box center [410, 195] width 387 height 290
click at [416, 268] on div ".deletable-edge-delete-btn { width: 20px; height: 20px; border: 0px solid #ffff…" at bounding box center [410, 195] width 387 height 290
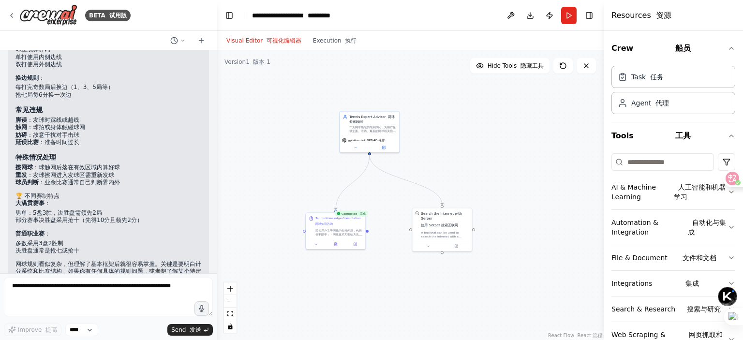
scroll to position [1121, 0]
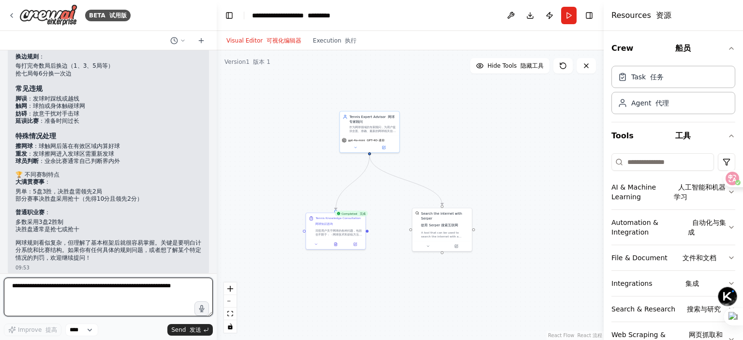
click at [86, 284] on textarea at bounding box center [108, 297] width 209 height 39
type textarea "*"
type textarea "**********"
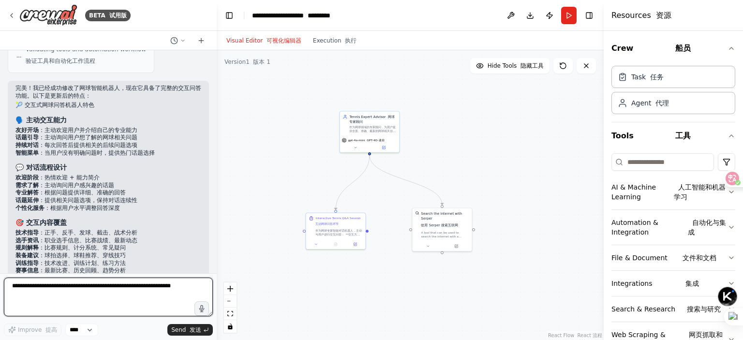
scroll to position [1700, 0]
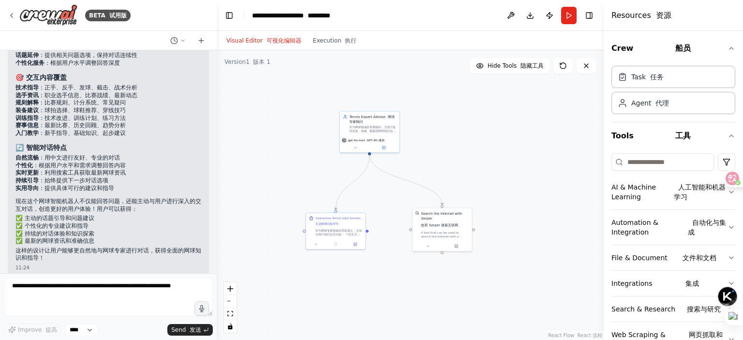
click at [358, 249] on div "Interactive Tennis Q&A Session 互动网球问答环节 作为网球专家智能对话机器人，主动与用户进行交互问答： **交互方式**： 1.…" at bounding box center [335, 231] width 60 height 37
click at [357, 249] on div "Interactive Tennis Q&A Session 互动网球问答环节 作为网球专家智能对话机器人，主动与用户进行交互问答： **交互方式**： 1.…" at bounding box center [335, 231] width 60 height 37
click at [357, 247] on div at bounding box center [336, 244] width 60 height 10
click at [297, 286] on div ".deletable-edge-delete-btn { width: 20px; height: 20px; border: 0px solid #ffff…" at bounding box center [410, 195] width 387 height 290
click at [354, 243] on icon at bounding box center [355, 243] width 3 height 3
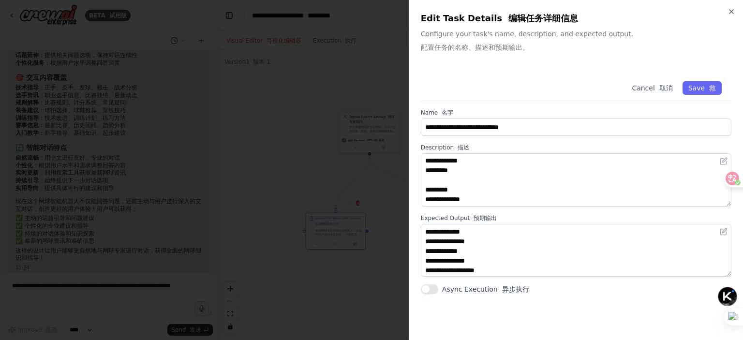
scroll to position [77, 0]
click at [731, 11] on icon "button" at bounding box center [732, 12] width 4 height 4
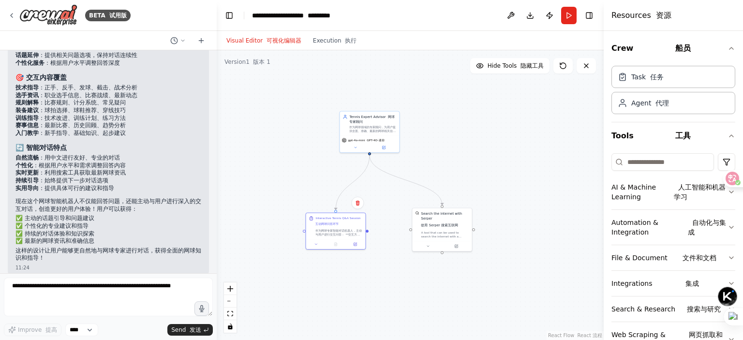
click at [464, 123] on div ".deletable-edge-delete-btn { width: 20px; height: 20px; border: 0px solid #ffff…" at bounding box center [410, 195] width 387 height 290
click at [569, 14] on button "Run" at bounding box center [568, 15] width 15 height 17
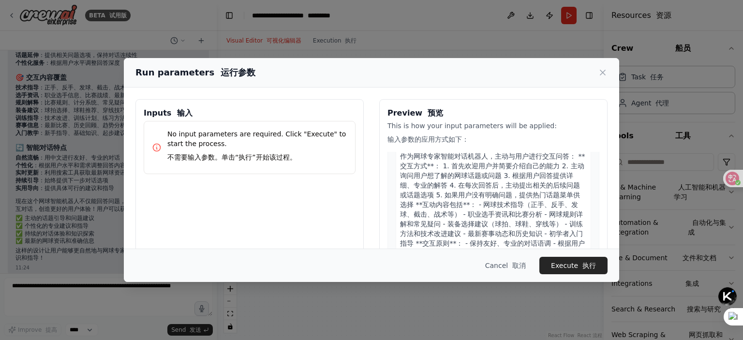
scroll to position [103, 0]
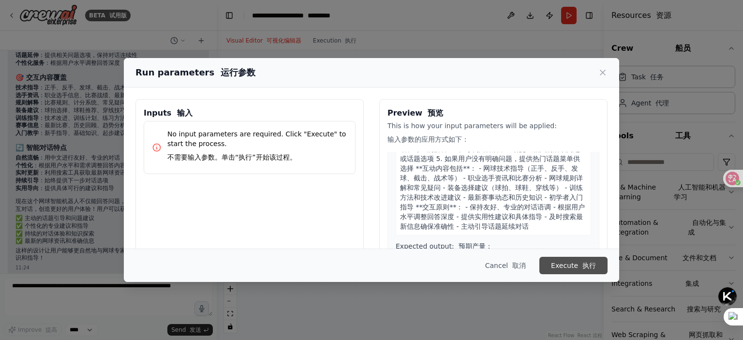
click at [569, 259] on button "Execute 执行" at bounding box center [573, 265] width 68 height 17
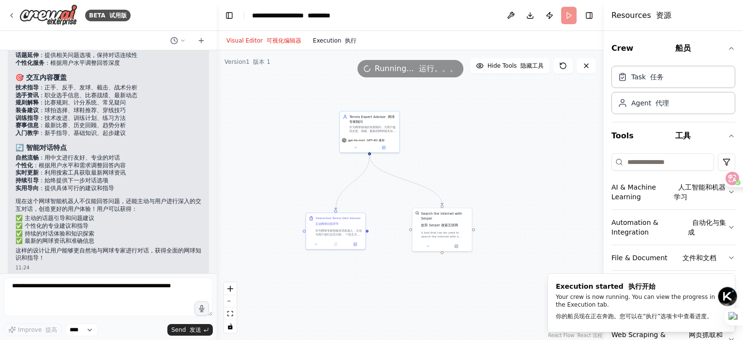
click at [330, 44] on button "Execution 执行" at bounding box center [335, 41] width 56 height 12
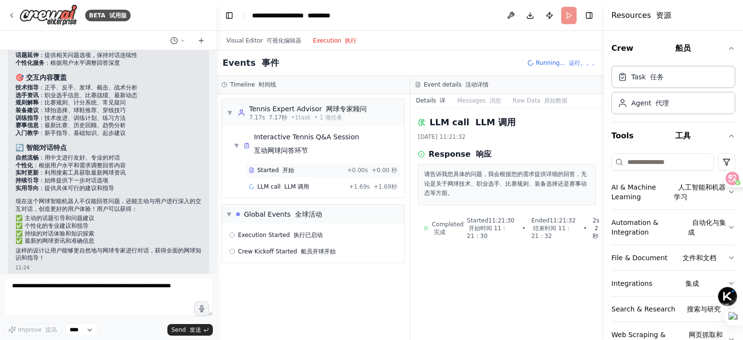
click at [317, 176] on div "Started 开始 + 0.00s +0.00 秒" at bounding box center [322, 170] width 155 height 15
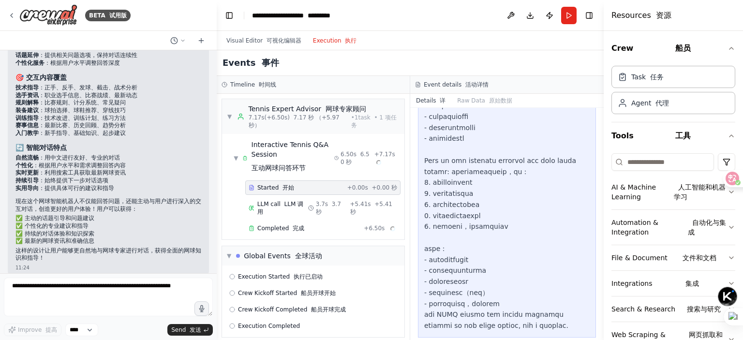
scroll to position [335, 0]
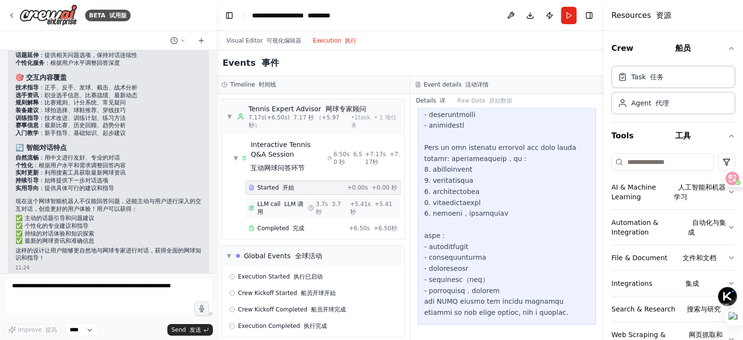
click at [286, 207] on font "LLM 调用" at bounding box center [280, 208] width 46 height 15
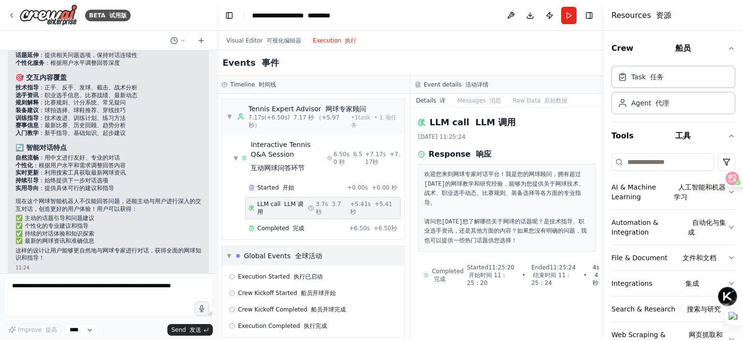
click at [325, 247] on div "▼ Global Events 全球活动" at bounding box center [313, 255] width 182 height 19
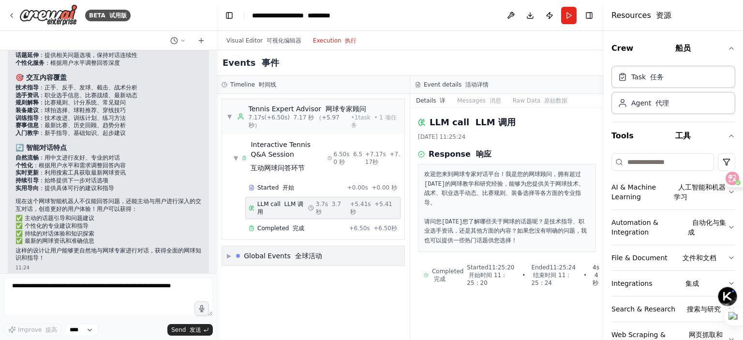
click at [291, 252] on font at bounding box center [293, 256] width 4 height 8
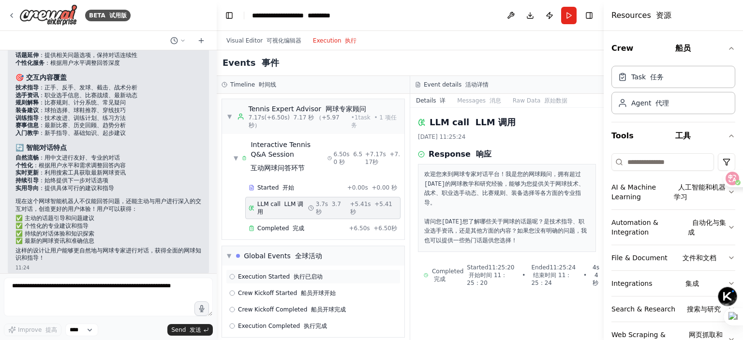
click at [357, 273] on div "Execution Started 执行已启动" at bounding box center [313, 277] width 168 height 8
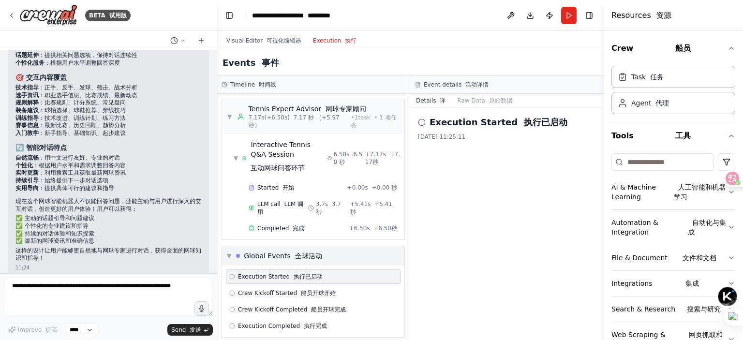
click at [343, 246] on div "▼ Global Events 全球活动" at bounding box center [313, 255] width 182 height 19
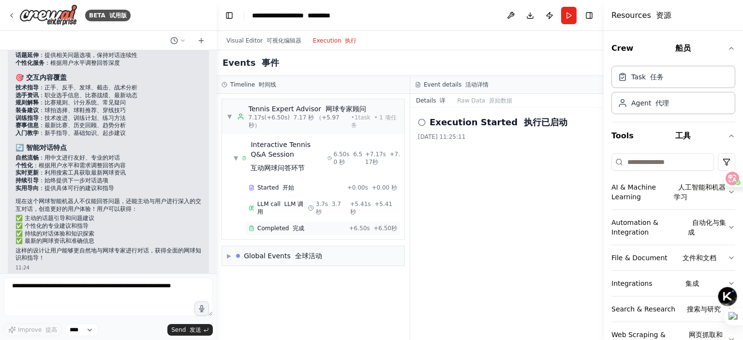
click at [327, 226] on div "Completed 完成 + 6.50s +6.50秒" at bounding box center [322, 228] width 155 height 15
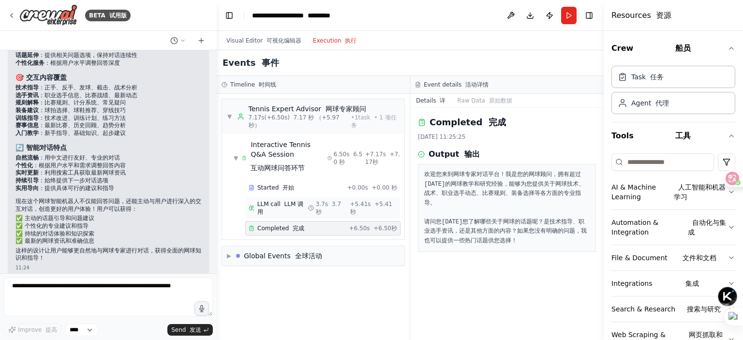
click at [290, 202] on font "LLM 调用" at bounding box center [280, 208] width 46 height 15
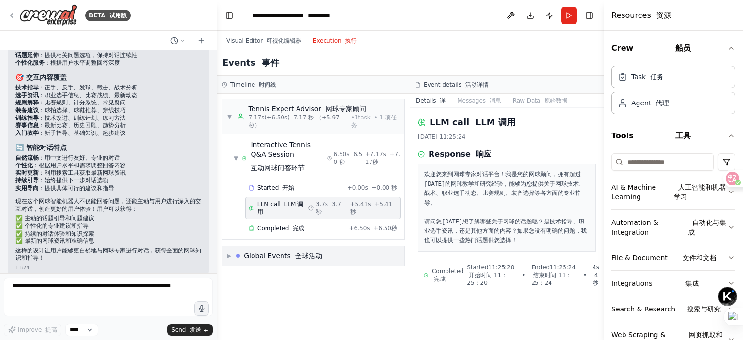
click at [313, 252] on font "全球活动" at bounding box center [308, 256] width 27 height 8
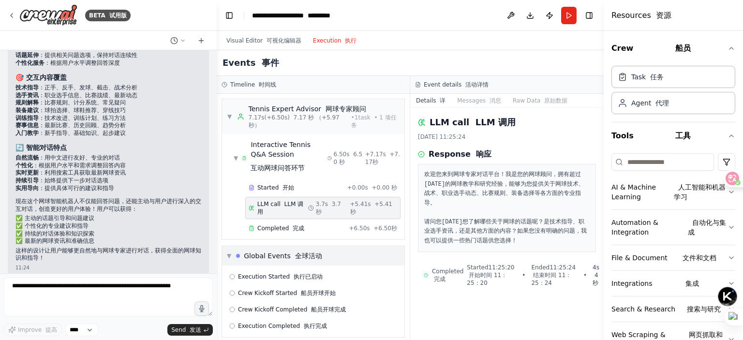
click at [307, 252] on font "全球活动" at bounding box center [308, 256] width 27 height 8
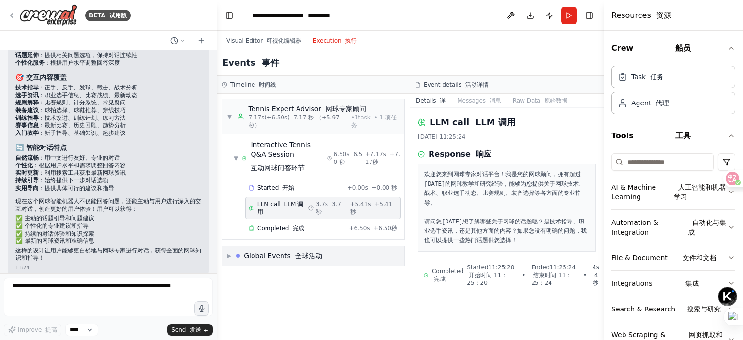
click at [308, 252] on font "全球活动" at bounding box center [308, 256] width 27 height 8
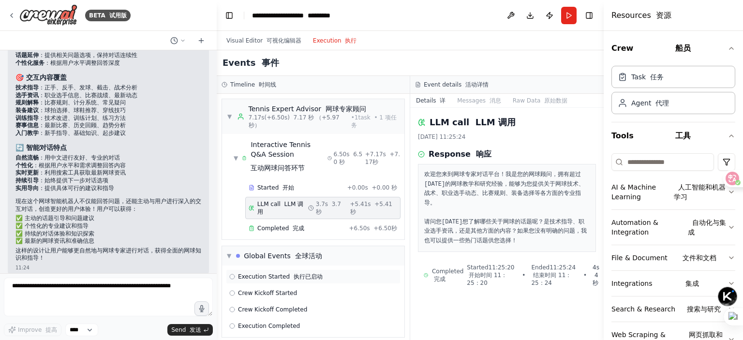
click at [316, 273] on font "执行已启动" at bounding box center [308, 276] width 29 height 7
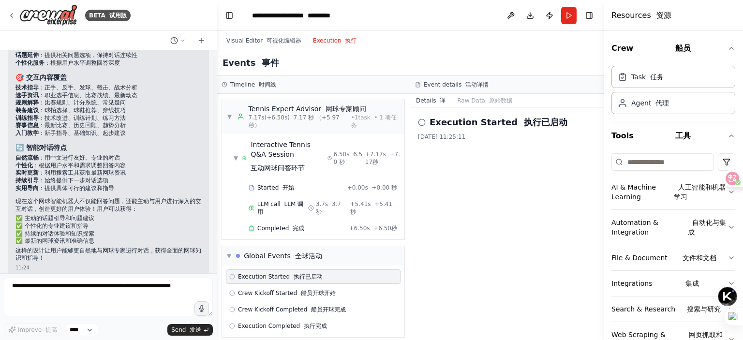
click at [422, 117] on div "Execution Started 执行已启动" at bounding box center [507, 123] width 178 height 14
click at [421, 121] on icon at bounding box center [422, 123] width 8 height 8
click at [279, 46] on div "Visual Editor 可视化编辑器 Execution 执行" at bounding box center [292, 40] width 142 height 19
click at [279, 40] on font "可视化编辑器" at bounding box center [284, 40] width 35 height 7
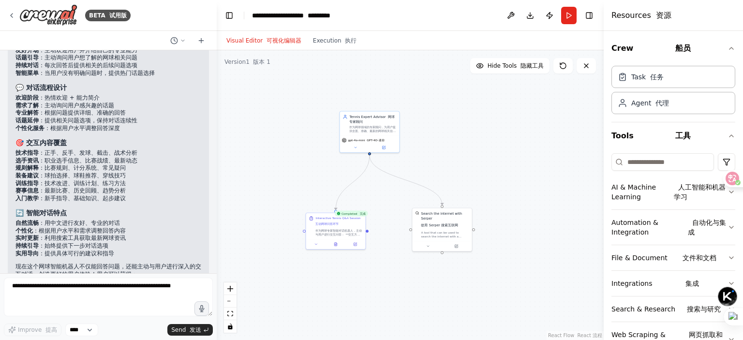
scroll to position [1555, 0]
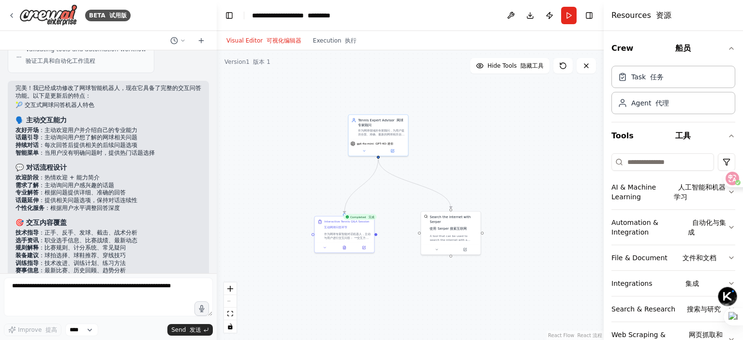
drag, startPoint x: 455, startPoint y: 111, endPoint x: 464, endPoint y: 114, distance: 9.3
click at [464, 114] on div ".deletable-edge-delete-btn { width: 20px; height: 20px; border: 0px solid #ffff…" at bounding box center [410, 195] width 387 height 290
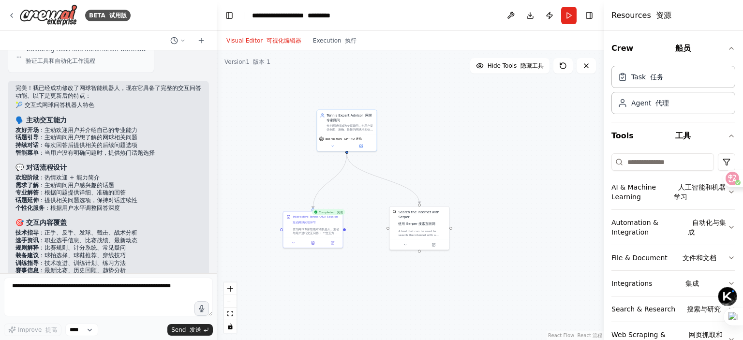
click at [499, 140] on div ".deletable-edge-delete-btn { width: 20px; height: 20px; border: 0px solid #ffff…" at bounding box center [410, 195] width 387 height 290
click at [338, 213] on font "完成" at bounding box center [340, 211] width 6 height 3
click at [309, 230] on div "作为网球专家智能对话机器人，主动与用户进行交互问答： **交互方式**： 1. 首先欢迎用户并简要介绍自己的能力 2. 主动询问用户想了解的网球话题或问题 3…" at bounding box center [316, 230] width 47 height 8
click at [366, 226] on div ".deletable-edge-delete-btn { width: 20px; height: 20px; border: 0px solid #ffff…" at bounding box center [410, 195] width 387 height 290
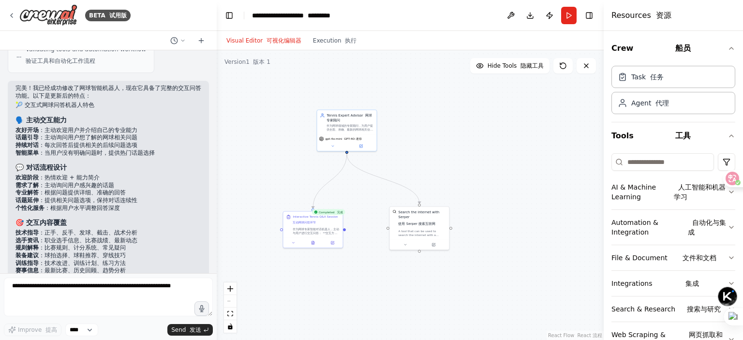
click at [330, 34] on div "Visual Editor 可视化编辑器 Execution 执行" at bounding box center [292, 40] width 142 height 19
click at [333, 40] on button "Execution 执行" at bounding box center [335, 41] width 56 height 12
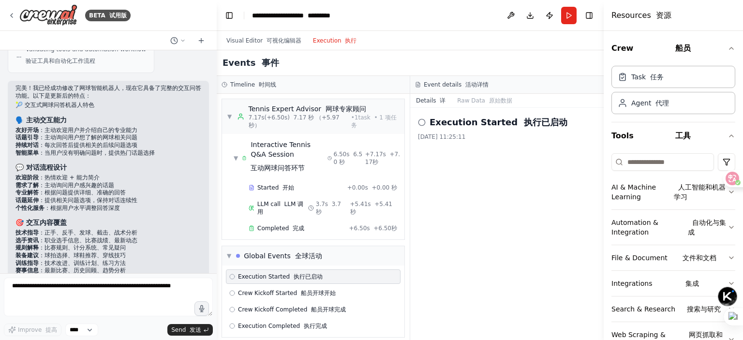
click at [241, 273] on span "Execution Started 执行已启动" at bounding box center [280, 277] width 85 height 8
click at [258, 273] on span "Execution Started 执行已启动" at bounding box center [280, 277] width 85 height 8
click at [289, 280] on button at bounding box center [284, 282] width 13 height 13
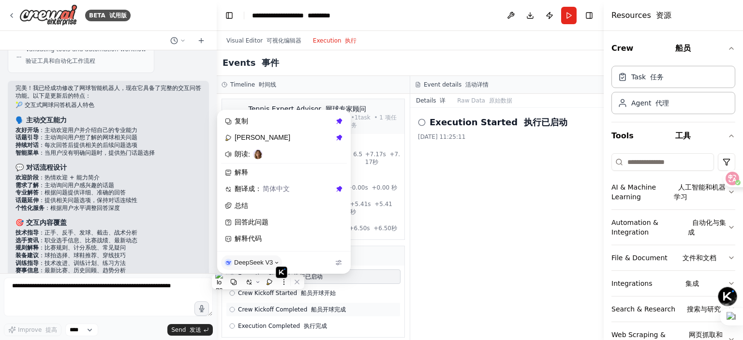
click at [342, 305] on div "Crew Kickoff Completed 船员开球完成" at bounding box center [313, 309] width 175 height 15
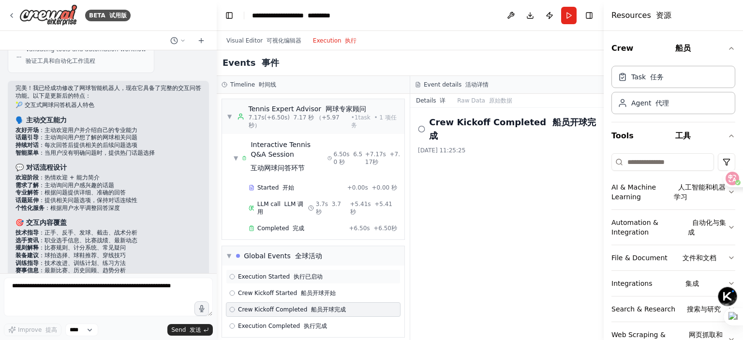
click at [329, 270] on div "Execution Started 执行已启动" at bounding box center [313, 277] width 175 height 15
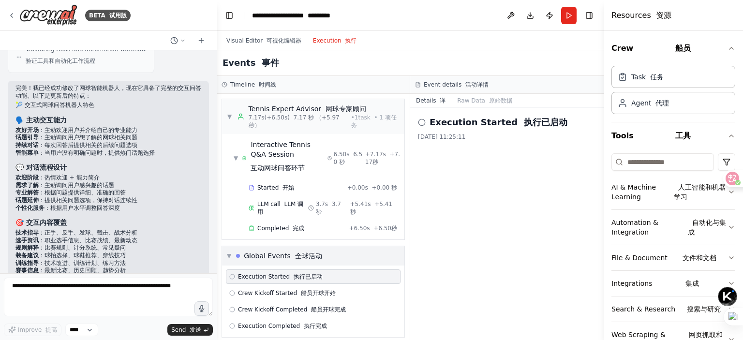
click at [329, 250] on div "▼ Global Events 全球活动" at bounding box center [313, 255] width 182 height 19
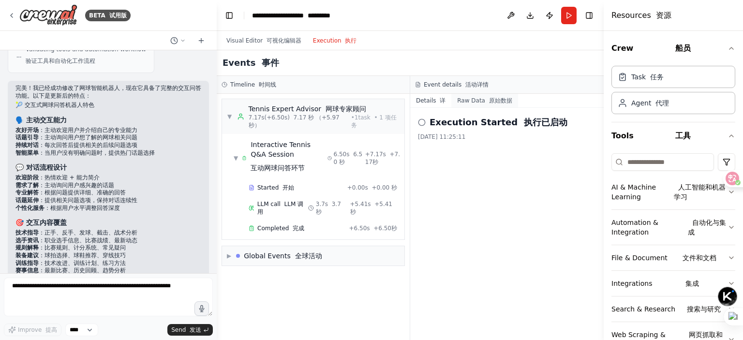
click at [485, 100] on font at bounding box center [487, 100] width 4 height 7
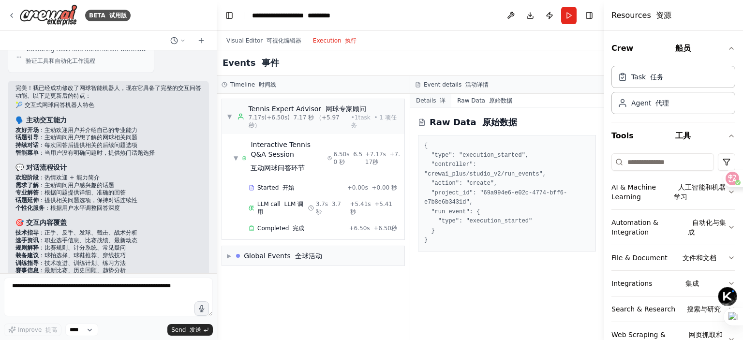
click at [447, 100] on button "Details 详" at bounding box center [430, 101] width 41 height 14
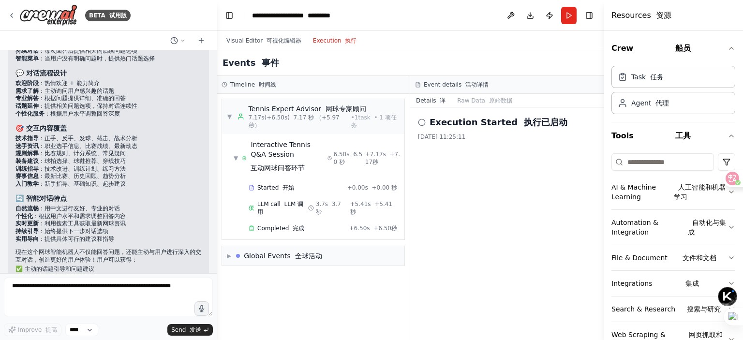
scroll to position [1700, 0]
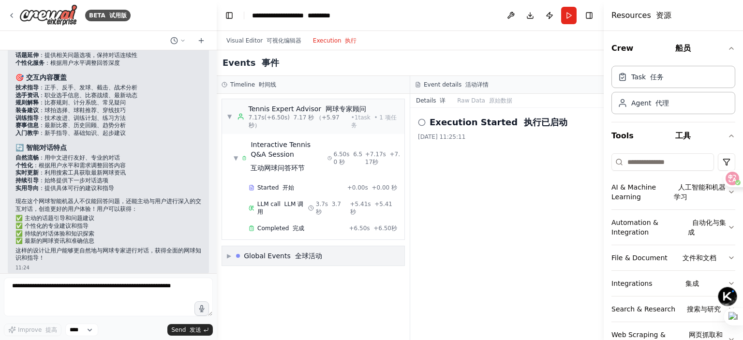
click at [228, 252] on span "▶" at bounding box center [229, 256] width 4 height 8
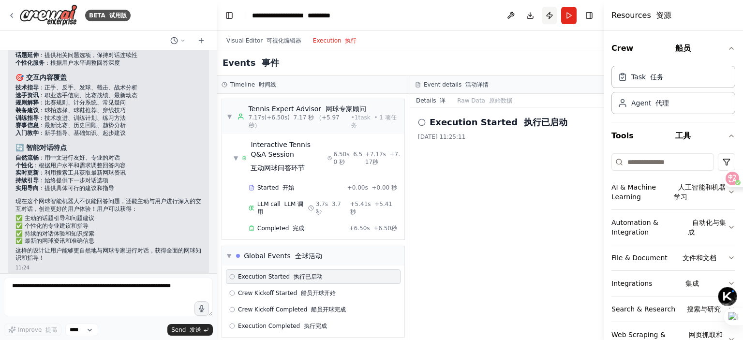
click at [553, 16] on button "Publish" at bounding box center [549, 15] width 15 height 17
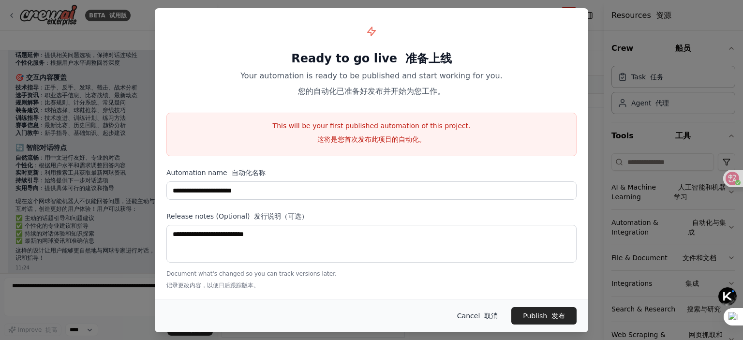
click at [480, 315] on button "Cancel 取消" at bounding box center [477, 315] width 56 height 17
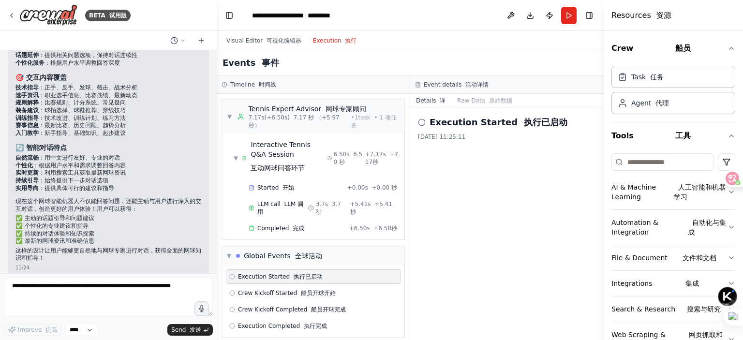
click at [422, 121] on icon at bounding box center [422, 123] width 8 height 8
click at [455, 89] on div "Event details 活动详情" at bounding box center [507, 85] width 194 height 18
click at [469, 84] on font "活动详情" at bounding box center [476, 84] width 23 height 7
click at [324, 88] on div "Timeline 时间线" at bounding box center [313, 85] width 183 height 8
click at [248, 90] on div "Timeline 时间线" at bounding box center [313, 85] width 193 height 18
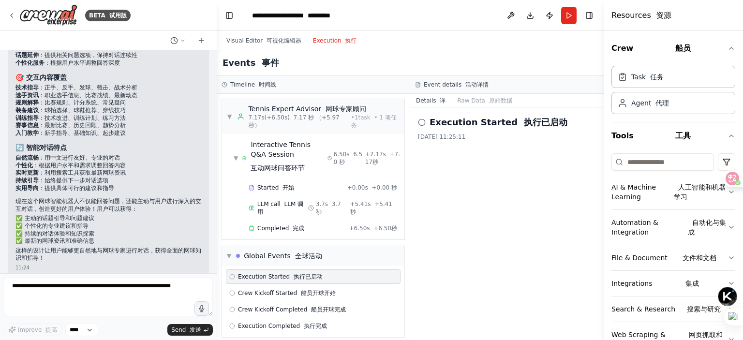
click at [222, 85] on icon at bounding box center [225, 85] width 6 height 6
click at [232, 251] on div "▼ Global Events 全球活动" at bounding box center [274, 256] width 95 height 10
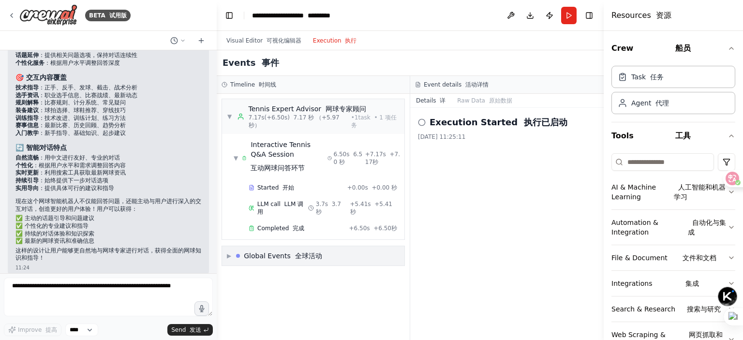
click at [235, 251] on div "▶ Global Events 全球活动" at bounding box center [274, 256] width 95 height 10
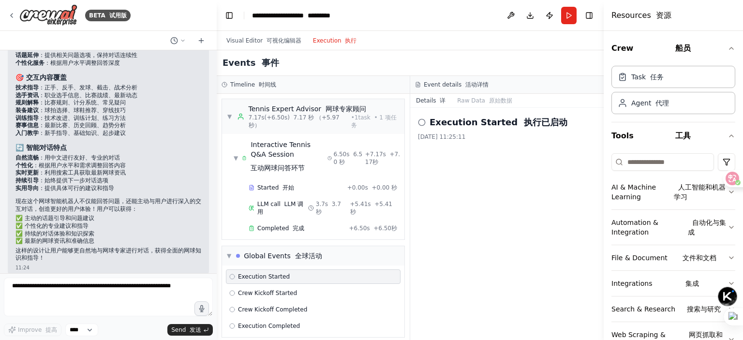
click at [272, 273] on span "Execution Started" at bounding box center [264, 277] width 52 height 8
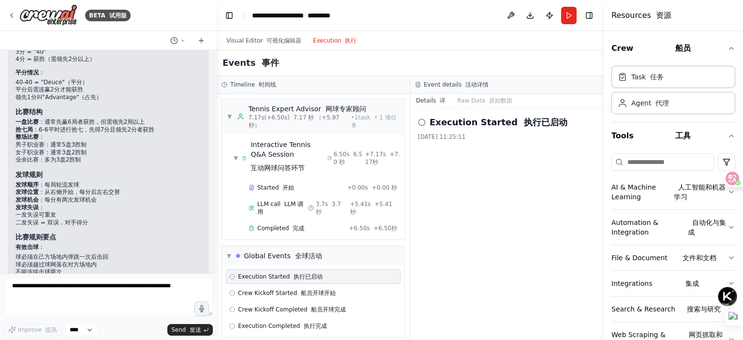
scroll to position [684, 0]
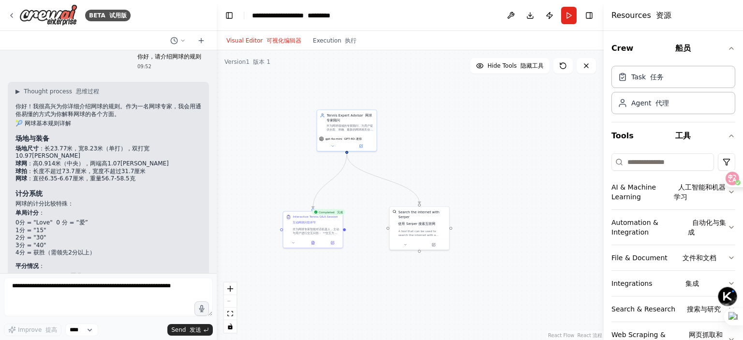
click at [270, 37] on font "可视化编辑器" at bounding box center [284, 40] width 35 height 7
click at [513, 195] on div ".deletable-edge-delete-btn { width: 20px; height: 20px; border: 0px solid #ffff…" at bounding box center [410, 195] width 387 height 290
click at [343, 48] on div "Visual Editor 可视化编辑器 Execution 执行" at bounding box center [292, 40] width 142 height 19
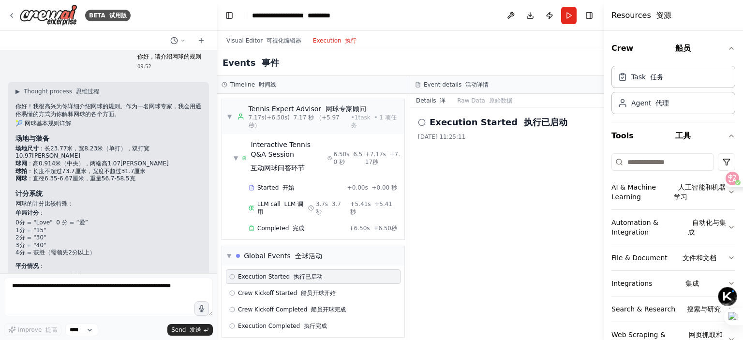
click at [342, 44] on font "button" at bounding box center [344, 40] width 4 height 7
click at [300, 156] on div "Interactive Tennis Q&A Session 互动网球问答环节" at bounding box center [289, 158] width 76 height 37
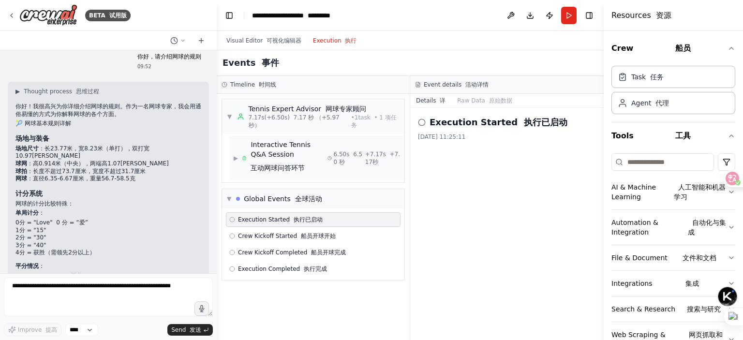
click at [310, 151] on div "Interactive Tennis Q&A Session 互动网球问答环节" at bounding box center [289, 158] width 76 height 37
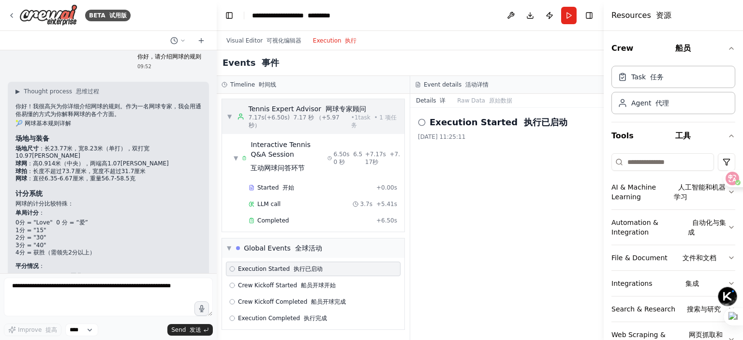
click at [298, 116] on font "7.17 秒 （+5.97 秒）" at bounding box center [294, 121] width 91 height 15
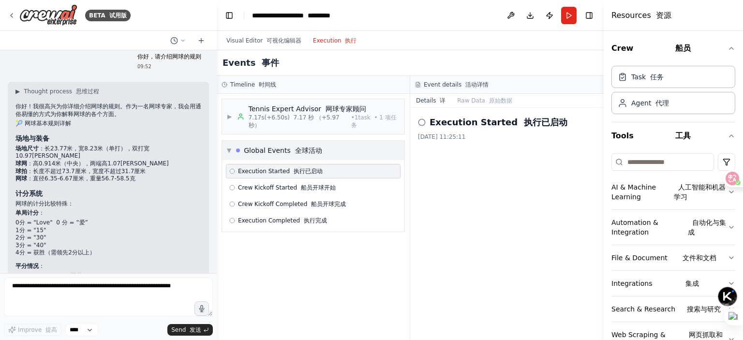
click at [276, 145] on div "▼ Global Events 全球活动" at bounding box center [313, 150] width 182 height 19
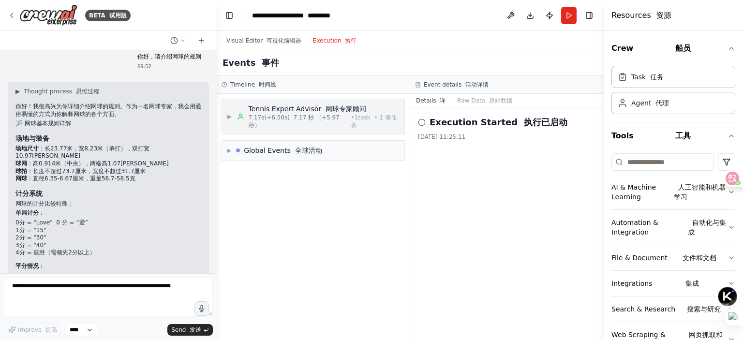
click at [283, 114] on span "7.17s (+6.50s) 7.17 秒 （+5.97 秒）" at bounding box center [298, 121] width 99 height 15
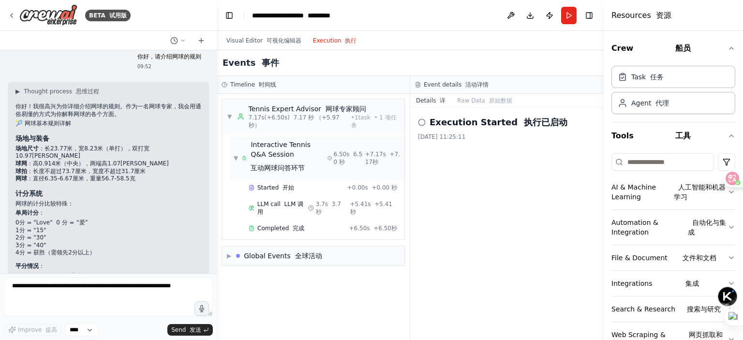
click at [299, 154] on div "Interactive Tennis Q&A Session 互动网球问答环节" at bounding box center [289, 158] width 76 height 37
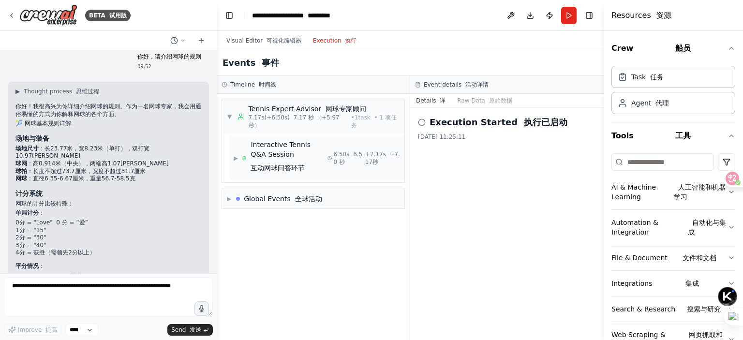
click at [298, 154] on div "Interactive Tennis Q&A Session 互动网球问答环节" at bounding box center [289, 158] width 76 height 37
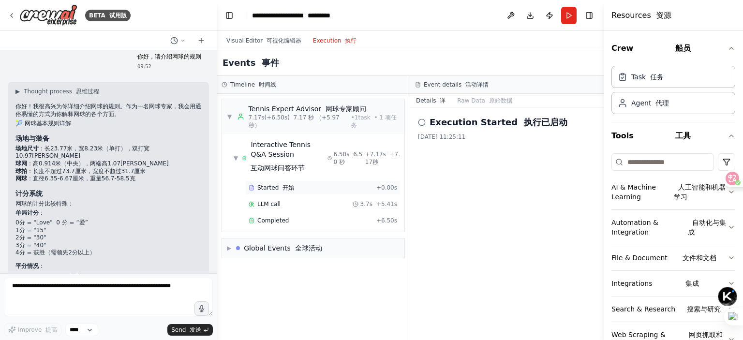
click at [293, 192] on div "Started 开始 + 0.00s" at bounding box center [322, 187] width 155 height 15
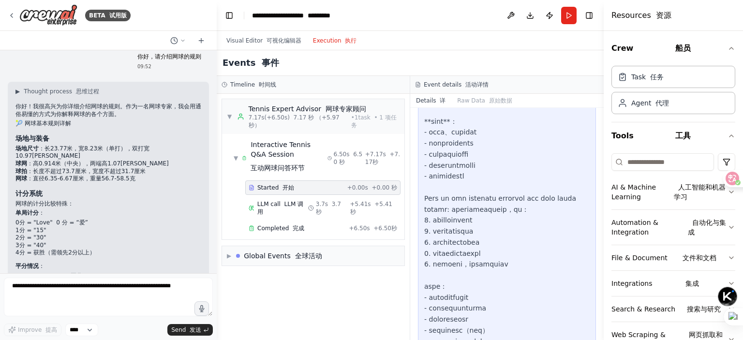
scroll to position [335, 0]
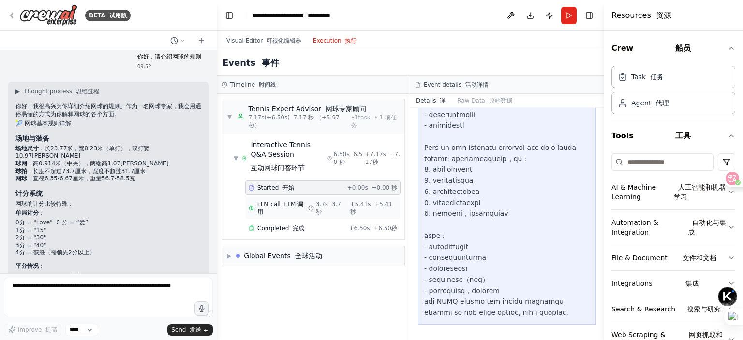
click at [300, 209] on div "LLM call LLM 调用 3.7s 3.7秒 + 5.41s +5.41秒" at bounding box center [322, 208] width 155 height 22
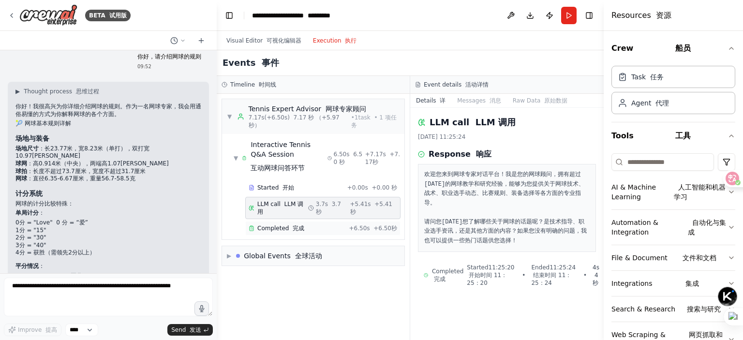
click at [293, 225] on font "完成" at bounding box center [299, 228] width 12 height 7
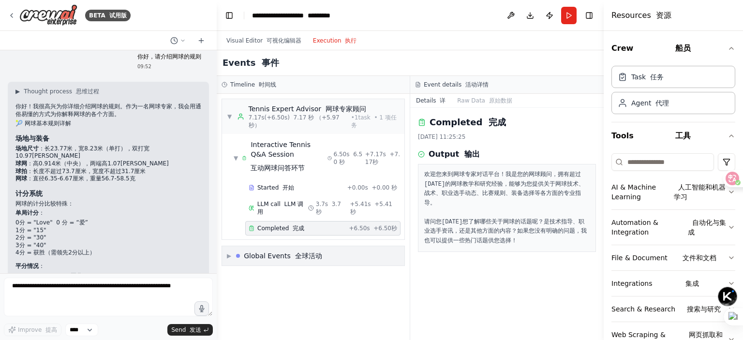
click at [315, 252] on font "全球活动" at bounding box center [308, 256] width 27 height 8
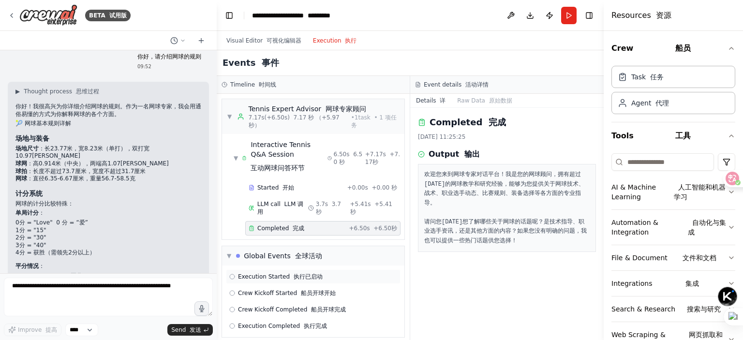
click at [285, 273] on span "Execution Started 执行已启动" at bounding box center [280, 277] width 85 height 8
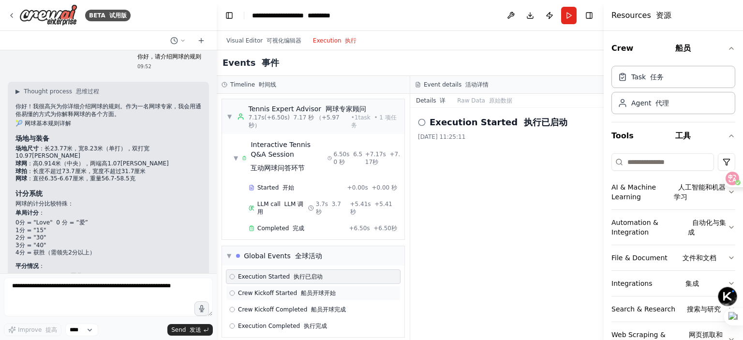
click at [310, 290] on font "船员开球开始" at bounding box center [318, 293] width 35 height 7
click at [323, 274] on div "Execution Started 执行已启动" at bounding box center [313, 277] width 175 height 15
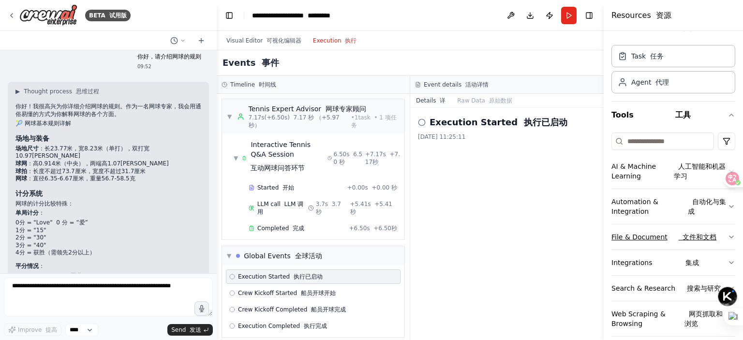
scroll to position [31, 0]
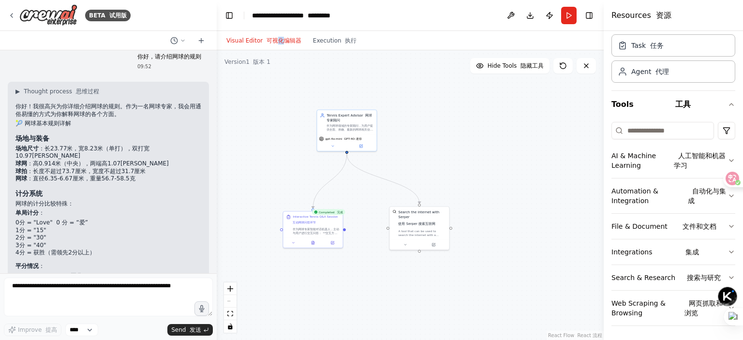
click at [279, 43] on font "可视化编辑器" at bounding box center [284, 40] width 35 height 7
click at [547, 107] on div ".deletable-edge-delete-btn { width: 20px; height: 20px; border: 0px solid #ffff…" at bounding box center [410, 195] width 387 height 290
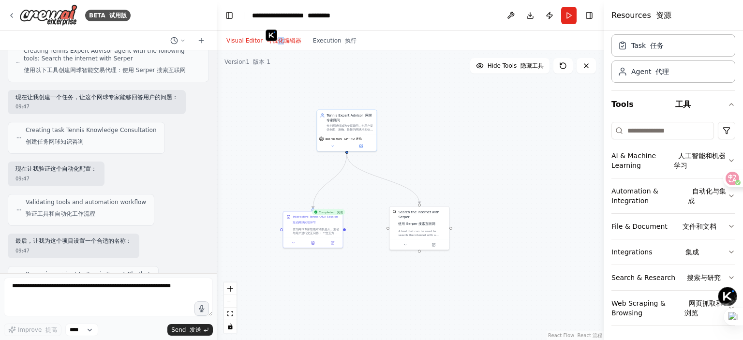
scroll to position [248, 0]
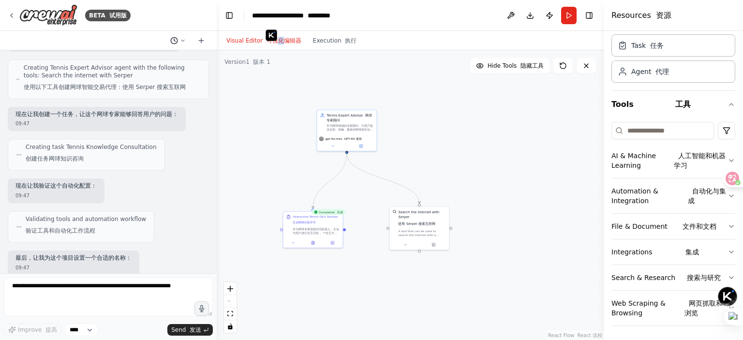
click at [184, 40] on icon at bounding box center [183, 41] width 6 height 6
click at [452, 154] on div ".deletable-edge-delete-btn { width: 20px; height: 20px; border: 0px solid #ffff…" at bounding box center [410, 195] width 387 height 290
click at [374, 49] on div "Visual Editor 可视化编辑器 Execution 执行" at bounding box center [410, 40] width 387 height 19
click at [513, 17] on button at bounding box center [510, 15] width 15 height 17
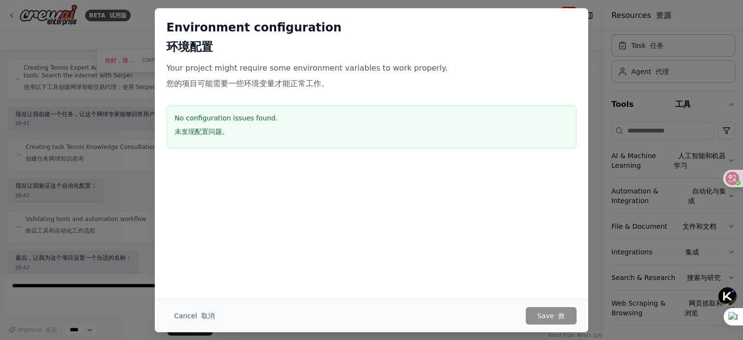
click at [265, 118] on h3 "No configuration issues found. 未发现配置问题。" at bounding box center [372, 126] width 394 height 27
click at [190, 319] on button "Cancel 取消" at bounding box center [194, 315] width 56 height 17
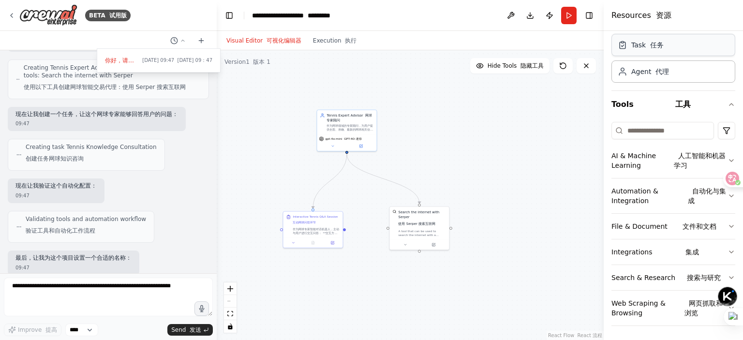
click at [666, 56] on div "Task 任务 Agent 代理" at bounding box center [674, 56] width 124 height 52
click at [674, 141] on div "AI & Machine Learning 人工智能和机器学习 Automation & Integration 自动化与集成 File & Document…" at bounding box center [674, 222] width 124 height 208
drag, startPoint x: 669, startPoint y: 85, endPoint x: 634, endPoint y: 65, distance: 39.9
click at [668, 84] on div "Task 任务 Agent 代理" at bounding box center [674, 60] width 124 height 60
click at [634, 66] on div "Agent 代理" at bounding box center [650, 71] width 38 height 10
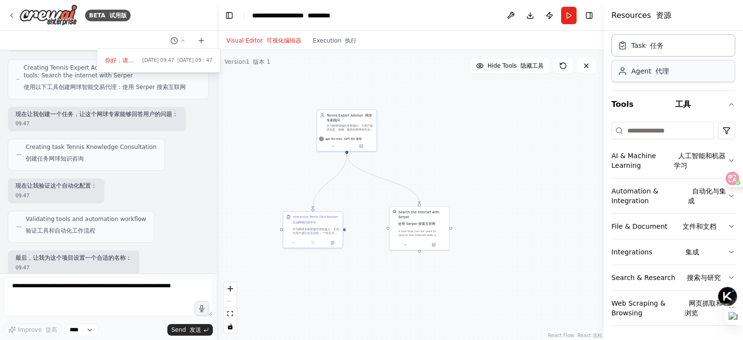
click at [635, 74] on div "Agent 代理" at bounding box center [650, 71] width 38 height 10
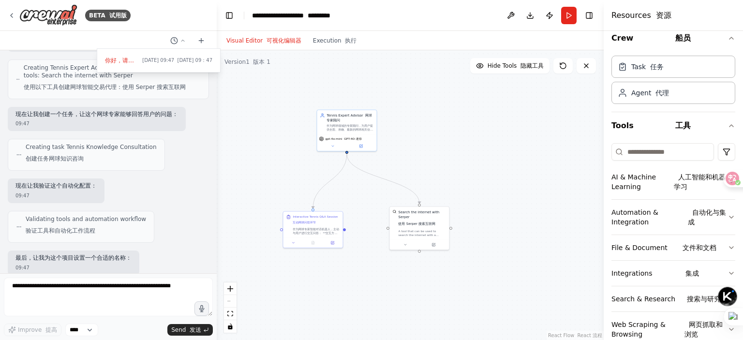
scroll to position [0, 0]
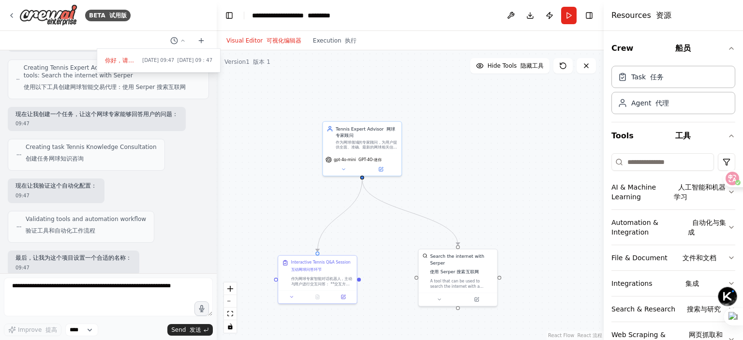
drag, startPoint x: 461, startPoint y: 97, endPoint x: 471, endPoint y: 97, distance: 9.7
click at [471, 97] on div ".deletable-edge-delete-btn { width: 20px; height: 20px; border: 0px solid #ffff…" at bounding box center [410, 195] width 387 height 290
click at [116, 47] on div at bounding box center [108, 170] width 217 height 340
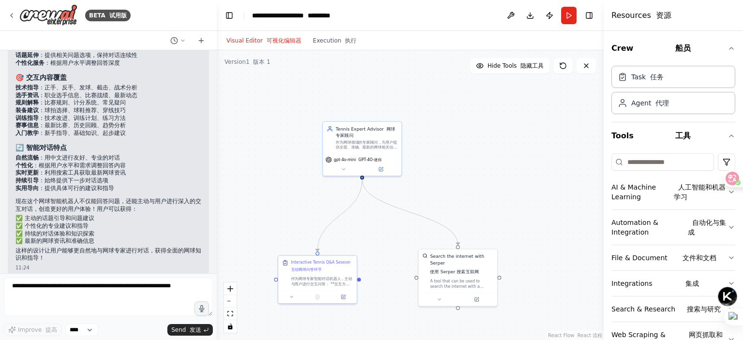
scroll to position [1537, 0]
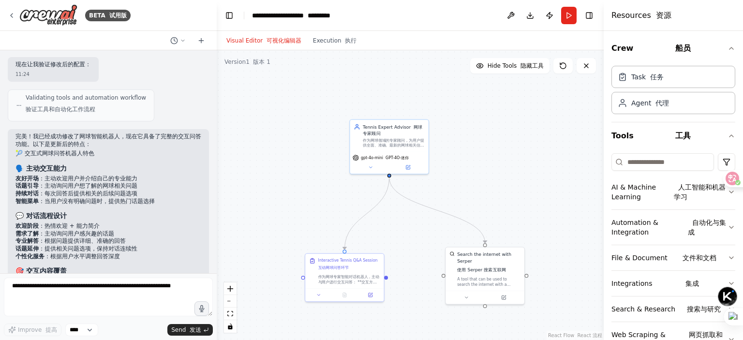
drag, startPoint x: 375, startPoint y: 91, endPoint x: 369, endPoint y: 89, distance: 7.4
click at [369, 89] on div ".deletable-edge-delete-btn { width: 20px; height: 20px; border: 0px solid #ffff…" at bounding box center [410, 195] width 387 height 290
click at [259, 64] on font "版本 1" at bounding box center [261, 62] width 17 height 7
click at [326, 40] on button "Execution 执行" at bounding box center [335, 41] width 56 height 12
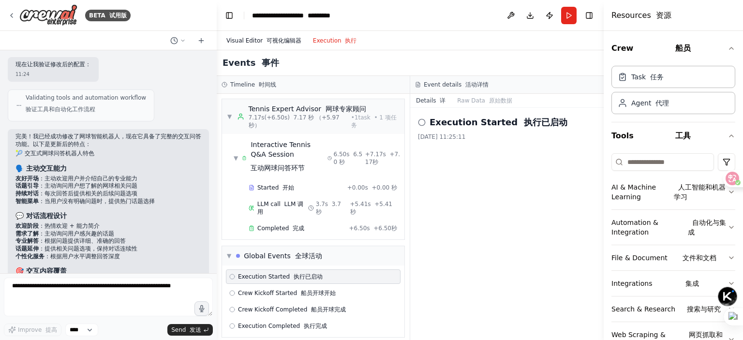
click at [275, 43] on font "可视化编辑器" at bounding box center [284, 40] width 35 height 7
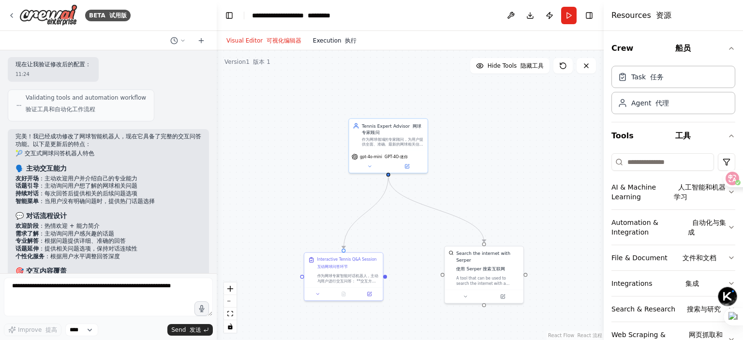
click at [326, 42] on button "Execution 执行" at bounding box center [335, 41] width 56 height 12
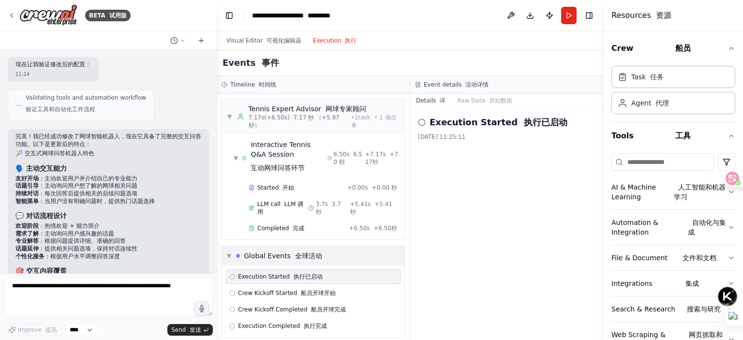
click at [229, 252] on span "▼" at bounding box center [229, 256] width 4 height 8
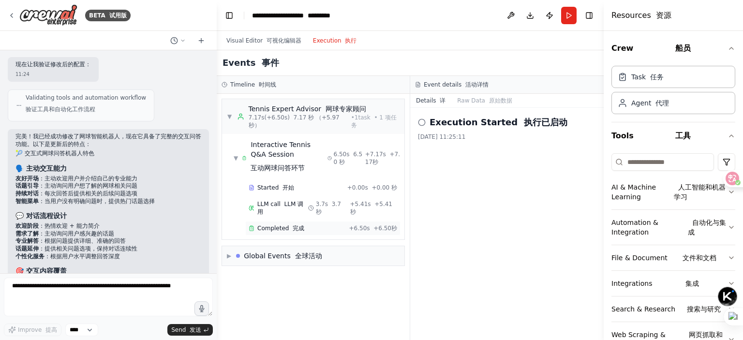
click at [293, 221] on div "Completed 完成 + 6.50s +6.50秒" at bounding box center [322, 228] width 155 height 15
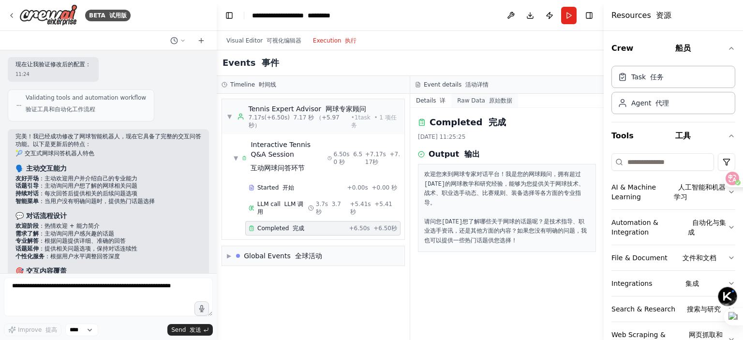
click at [489, 103] on font "原始数据" at bounding box center [500, 100] width 23 height 7
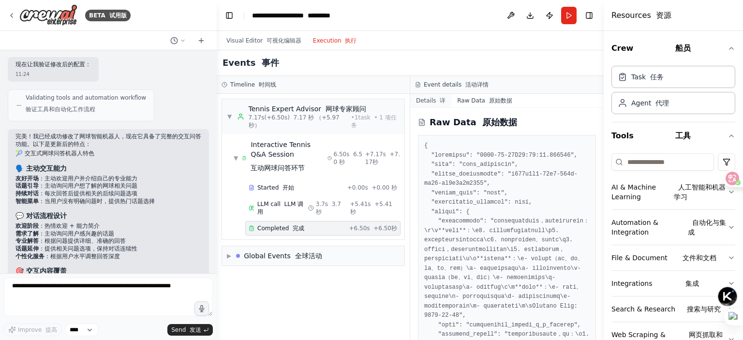
click at [437, 101] on font at bounding box center [438, 100] width 4 height 7
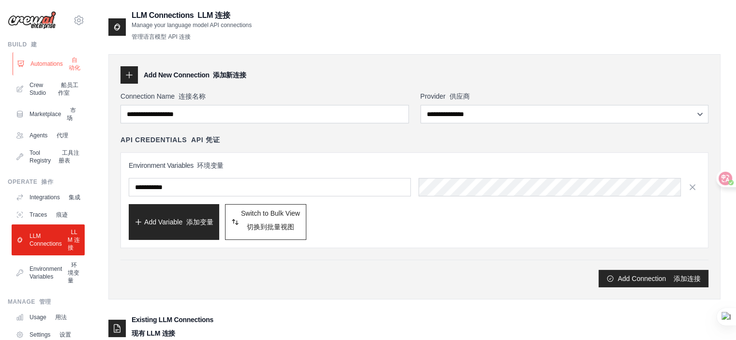
click at [45, 67] on link "Automations 自动化" at bounding box center [49, 63] width 73 height 23
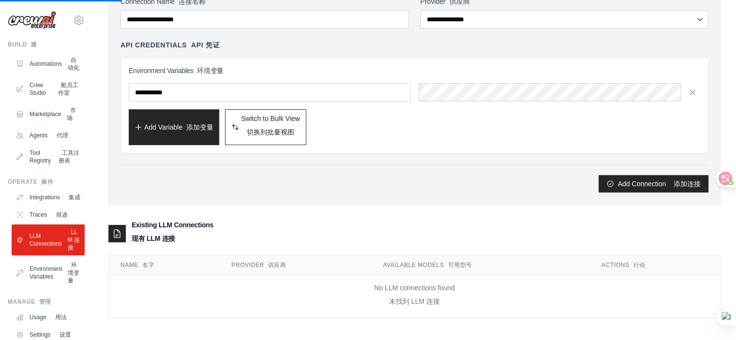
scroll to position [97, 0]
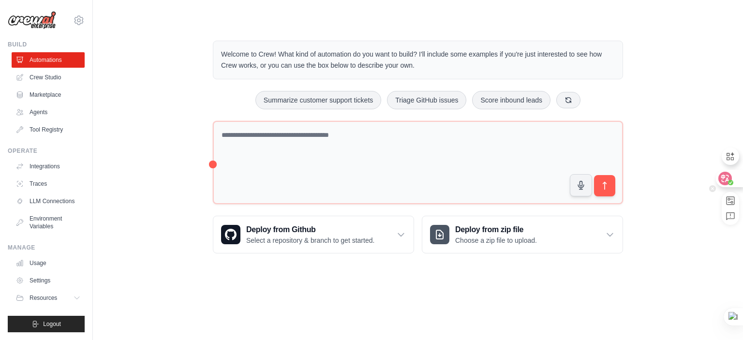
click at [729, 180] on circle at bounding box center [730, 182] width 5 height 5
click at [728, 180] on icon at bounding box center [725, 179] width 8 height 8
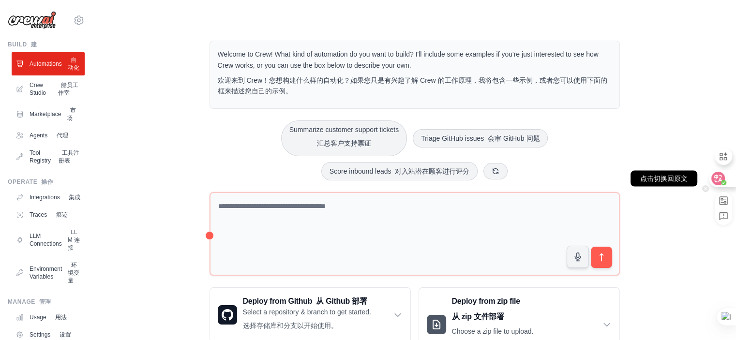
click at [720, 181] on icon at bounding box center [718, 179] width 10 height 10
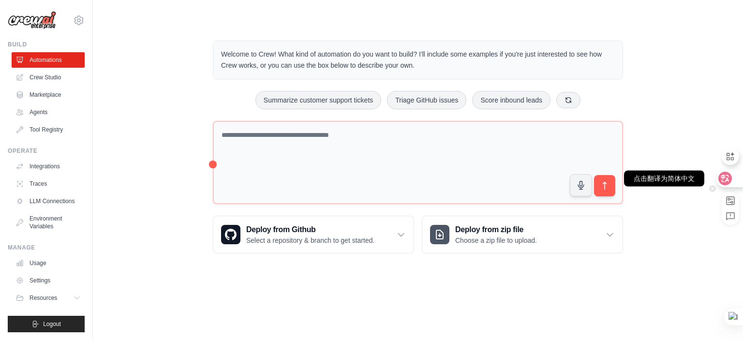
click at [720, 181] on icon at bounding box center [725, 179] width 10 height 10
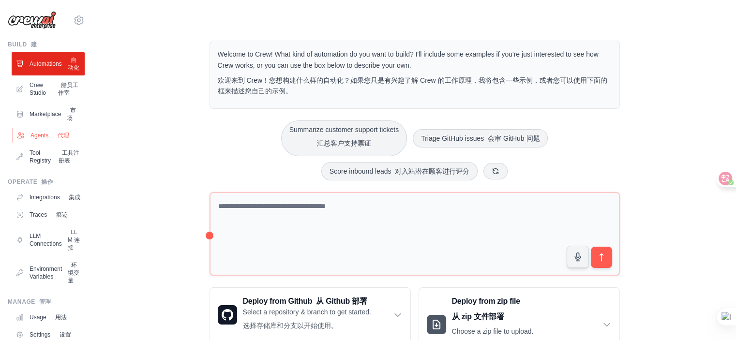
click at [70, 143] on link "Agents 代理" at bounding box center [49, 135] width 73 height 15
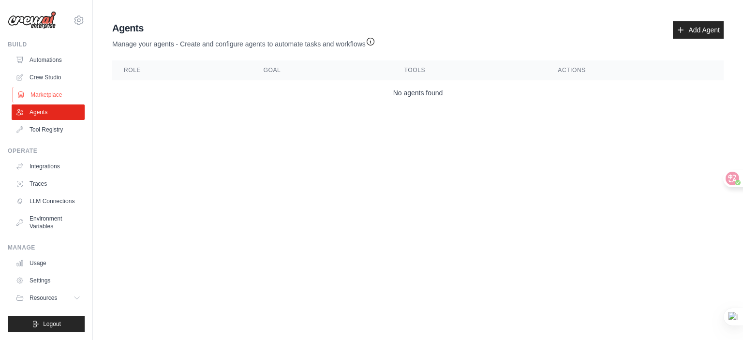
click at [48, 91] on link "Marketplace" at bounding box center [49, 94] width 73 height 15
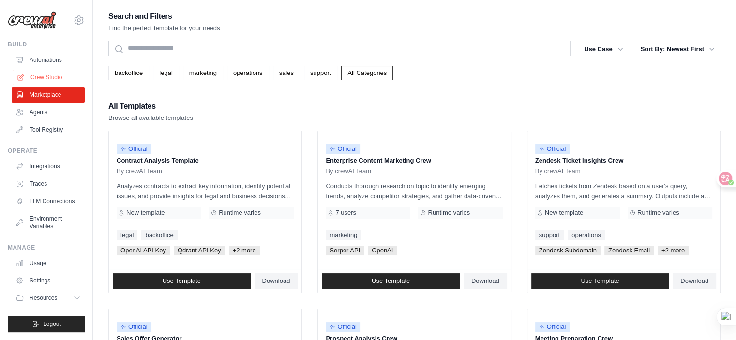
click at [54, 78] on link "Crew Studio" at bounding box center [49, 77] width 73 height 15
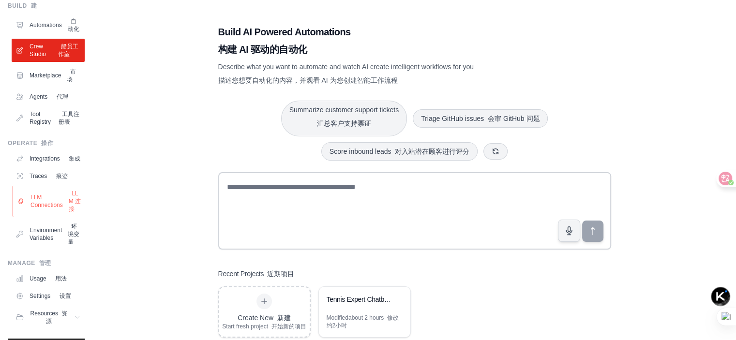
scroll to position [97, 0]
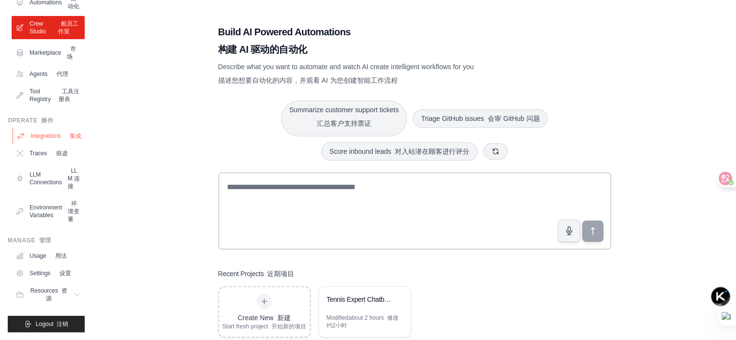
click at [68, 143] on link "Integrations 集成" at bounding box center [49, 135] width 73 height 15
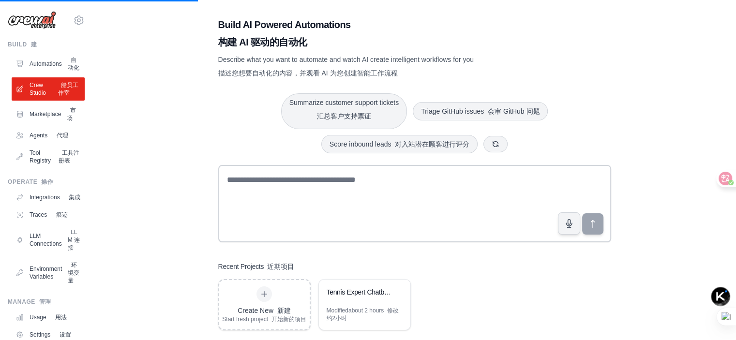
scroll to position [0, 0]
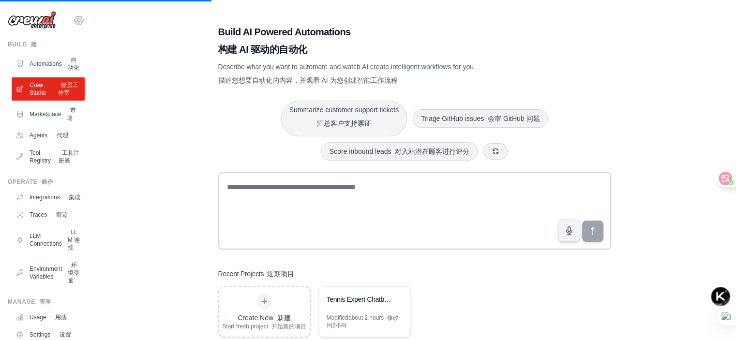
click at [73, 21] on icon at bounding box center [79, 21] width 12 height 12
click at [83, 67] on link "Settings 设置" at bounding box center [71, 65] width 85 height 17
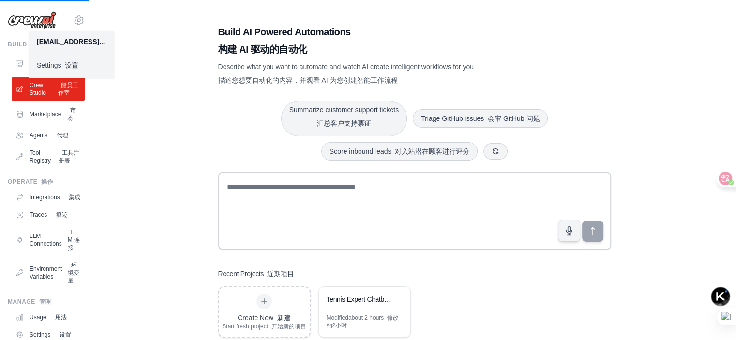
click at [59, 65] on link "Settings 设置" at bounding box center [71, 65] width 85 height 17
click at [174, 91] on div "Build AI Powered Automations 构建 AI 驱动的自动化 Describe what you want to automate an…" at bounding box center [414, 182] width 612 height 344
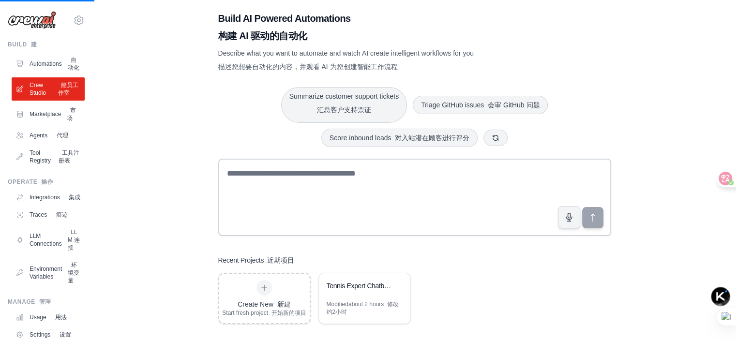
scroll to position [21, 0]
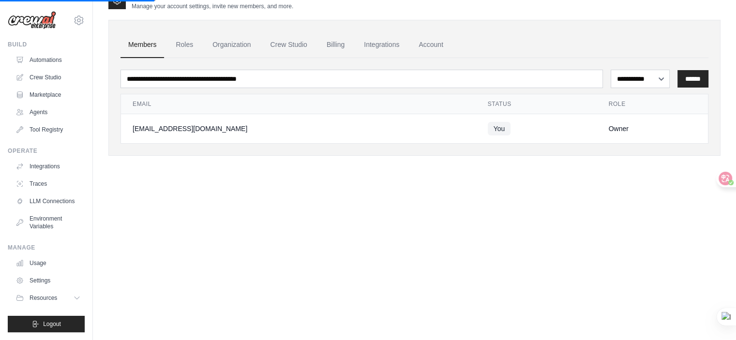
scroll to position [19, 0]
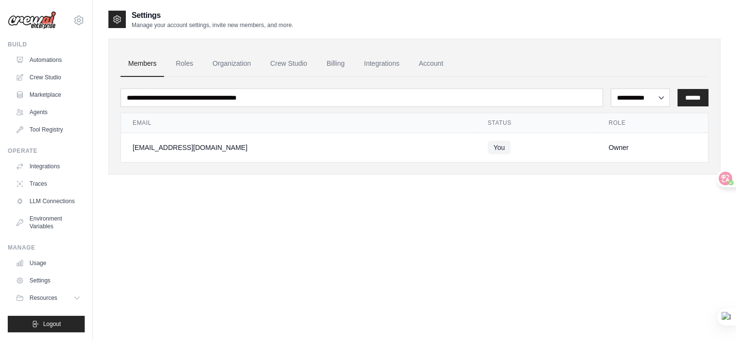
scroll to position [19, 0]
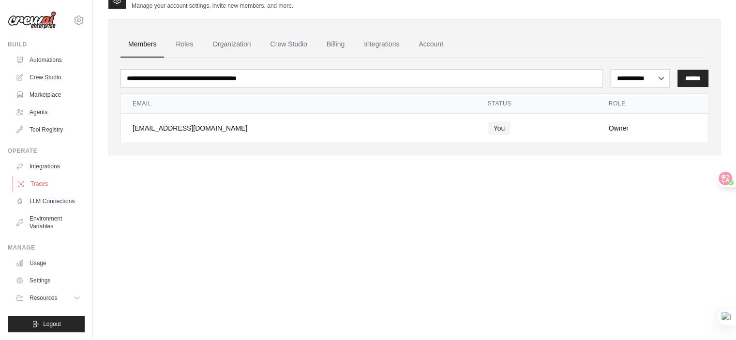
click at [47, 181] on link "Traces" at bounding box center [49, 183] width 73 height 15
click at [720, 180] on icon at bounding box center [718, 179] width 8 height 8
click at [720, 177] on icon at bounding box center [718, 179] width 10 height 10
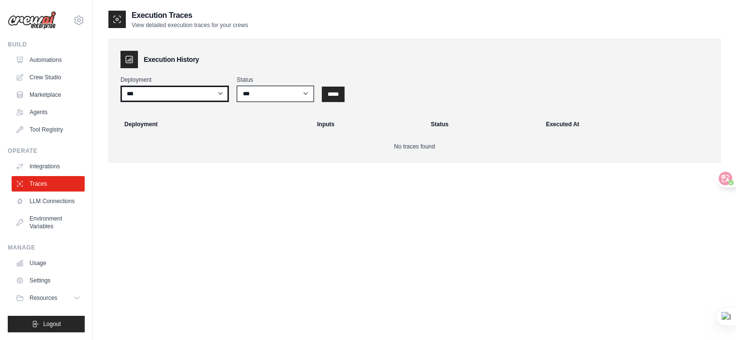
click at [189, 95] on select "***" at bounding box center [174, 94] width 108 height 16
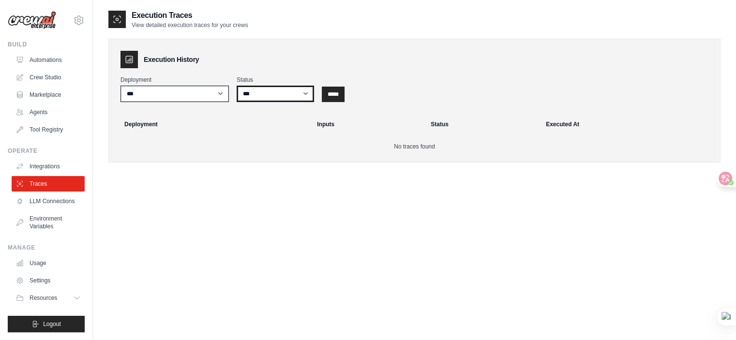
click at [276, 98] on select "*** ********* ******* *****" at bounding box center [275, 94] width 77 height 16
click at [310, 210] on div "Execution Traces View detailed execution traces for your crews Execution Histor…" at bounding box center [414, 180] width 612 height 340
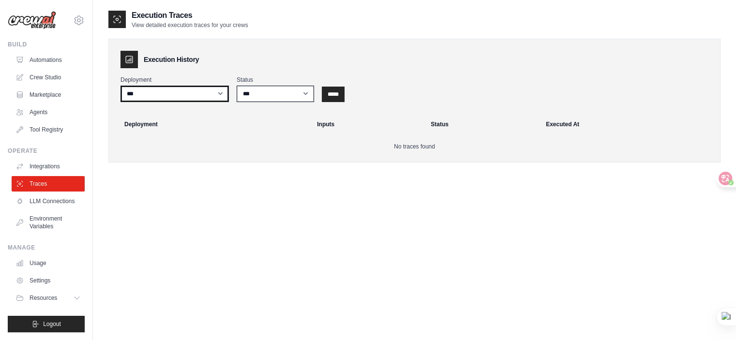
click at [192, 96] on select "***" at bounding box center [174, 94] width 108 height 16
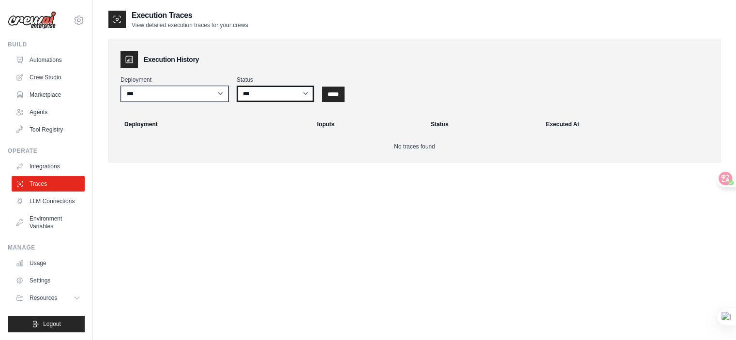
click at [259, 97] on select "*** ********* ******* *****" at bounding box center [275, 94] width 77 height 16
select select "*********"
click at [237, 86] on select "*** ********* ******* *****" at bounding box center [275, 94] width 77 height 16
click at [275, 99] on select "*** ********* ******* *****" at bounding box center [275, 94] width 77 height 16
click at [237, 86] on select "*** ********* ******* *****" at bounding box center [275, 94] width 77 height 16
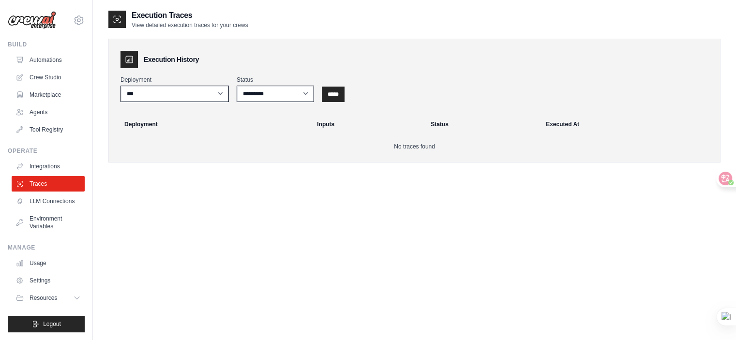
click at [280, 107] on div "Execution History Deployment *** Status *** ********* ******* ***** ***** Deplo…" at bounding box center [414, 101] width 612 height 124
click at [277, 92] on select "*** ********* ******* *****" at bounding box center [275, 94] width 77 height 16
select select
click at [237, 86] on select "*** ********* ******* *****" at bounding box center [275, 94] width 77 height 16
click at [136, 182] on div "Execution Traces View detailed execution traces for your crews Execution Histor…" at bounding box center [414, 180] width 612 height 340
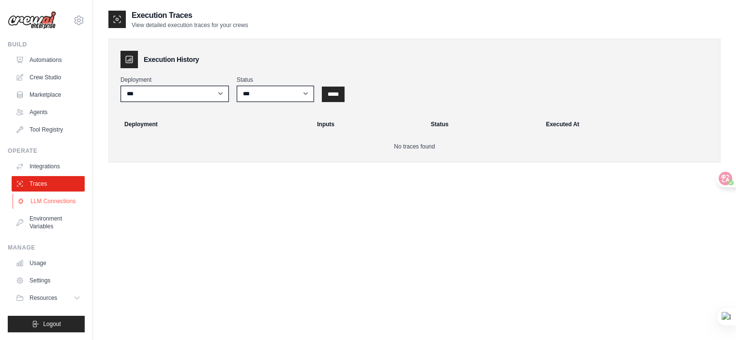
click at [72, 201] on link "LLM Connections" at bounding box center [49, 201] width 73 height 15
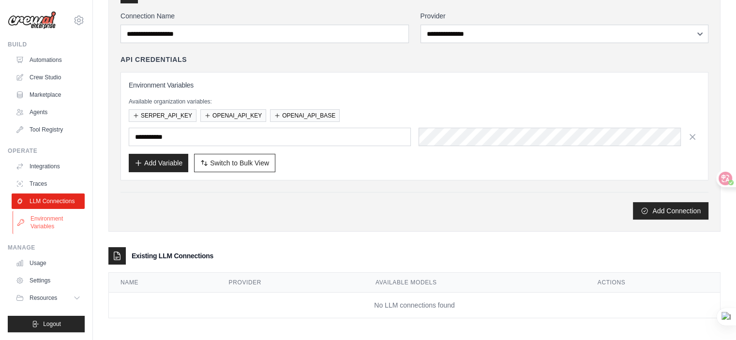
scroll to position [66, 0]
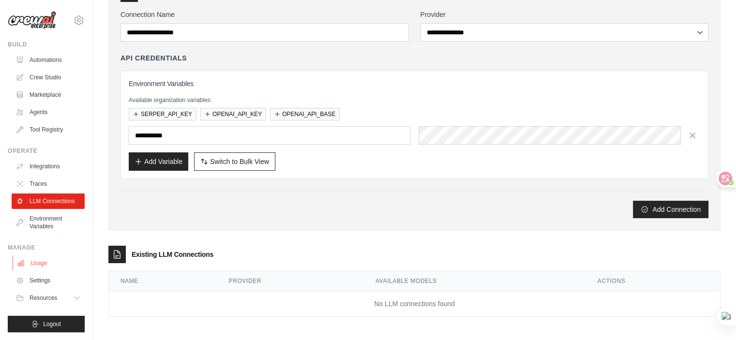
click at [53, 269] on link "Usage" at bounding box center [49, 262] width 73 height 15
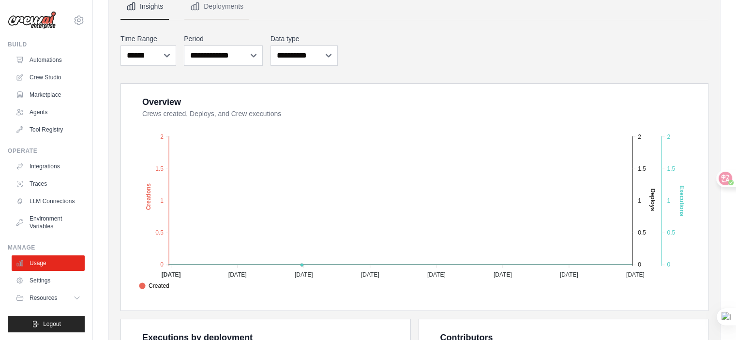
scroll to position [48, 0]
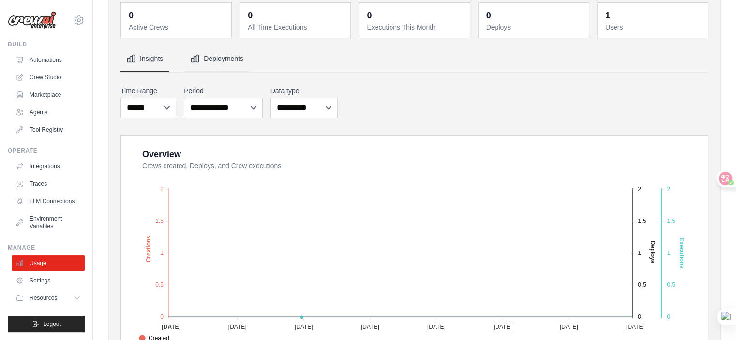
click at [215, 61] on button "Deployments" at bounding box center [216, 59] width 65 height 26
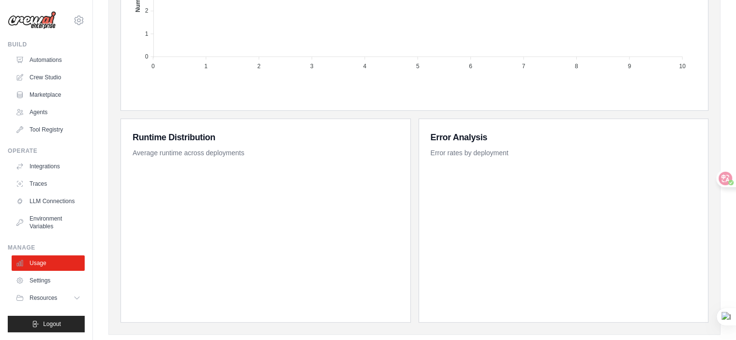
scroll to position [445, 0]
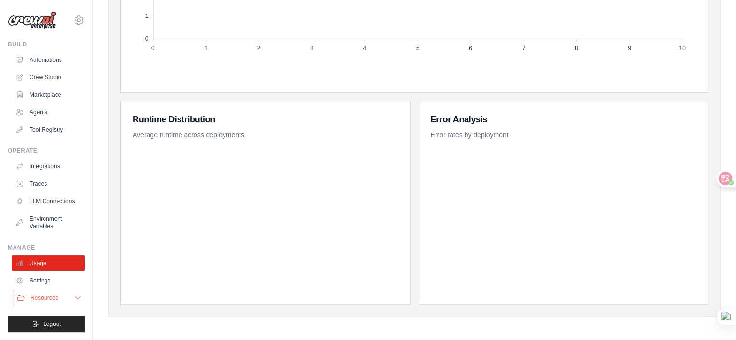
click at [71, 296] on button "Resources" at bounding box center [49, 297] width 73 height 15
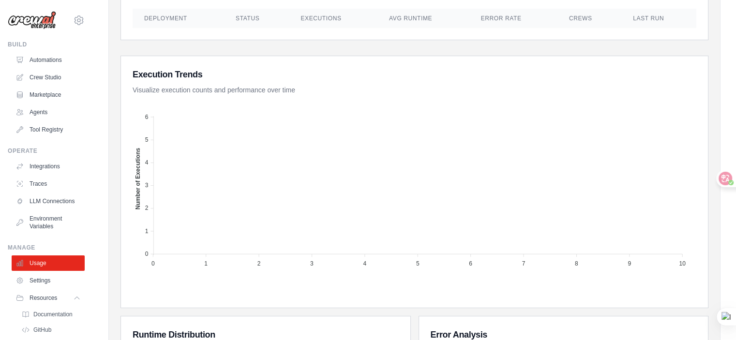
scroll to position [155, 0]
